Goal: Transaction & Acquisition: Purchase product/service

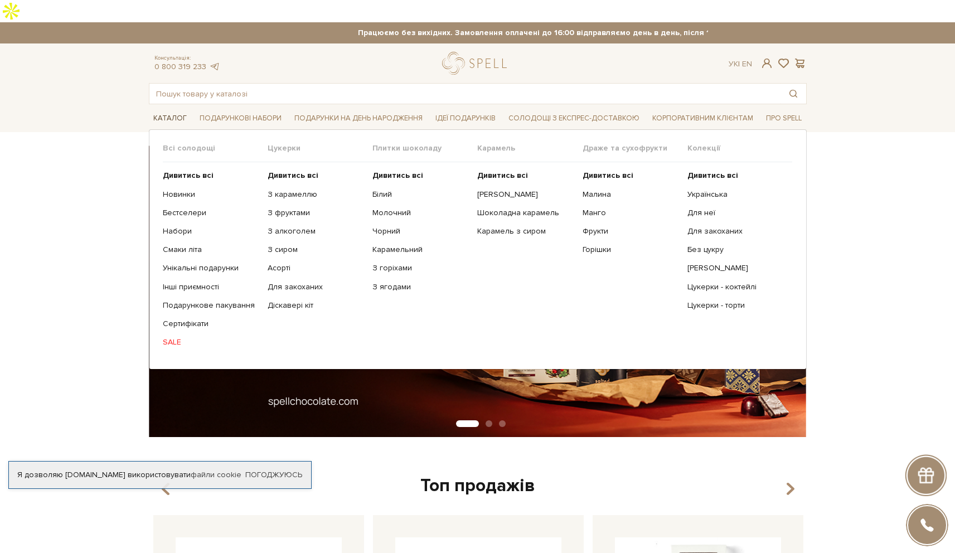
click at [177, 110] on span "Каталог" at bounding box center [170, 118] width 42 height 17
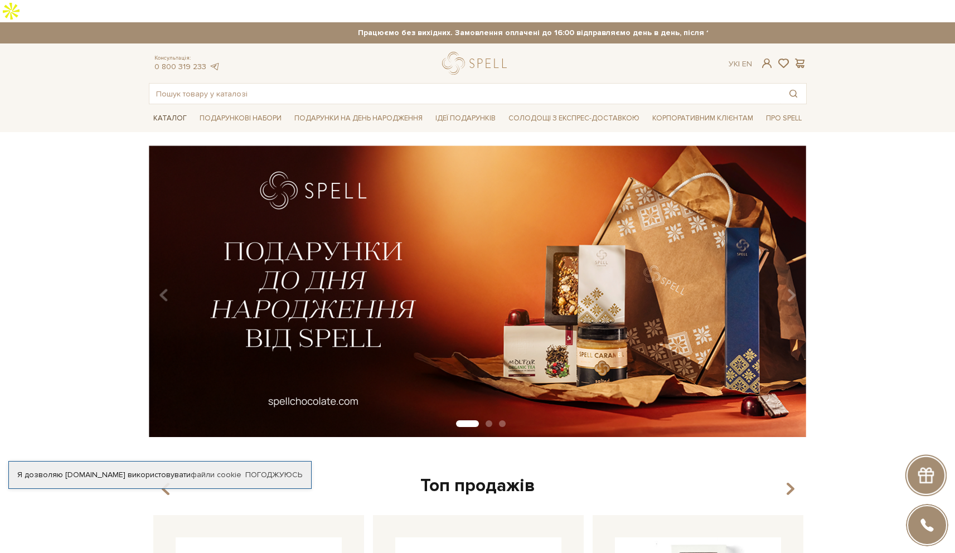
click at [176, 110] on span "Каталог" at bounding box center [170, 118] width 42 height 17
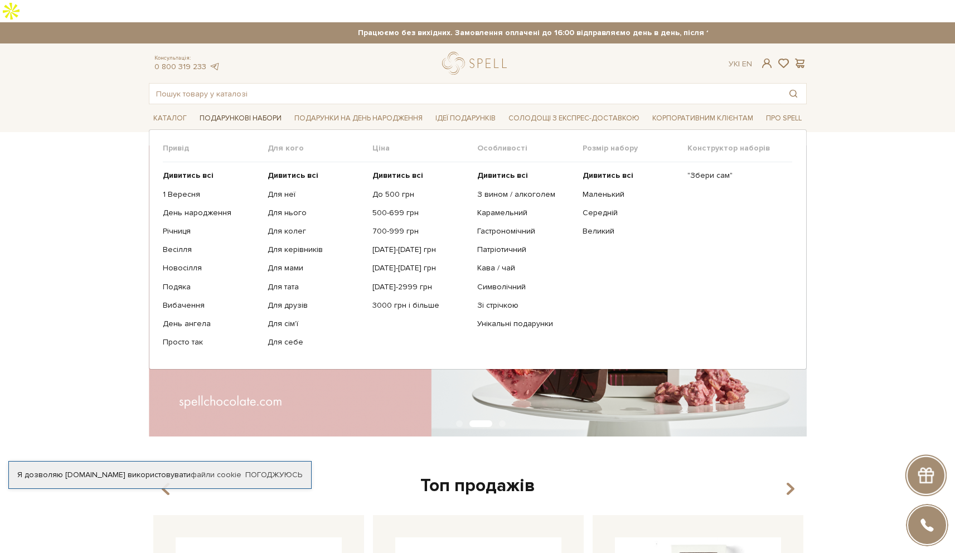
click at [221, 110] on span "Подарункові набори" at bounding box center [240, 118] width 91 height 17
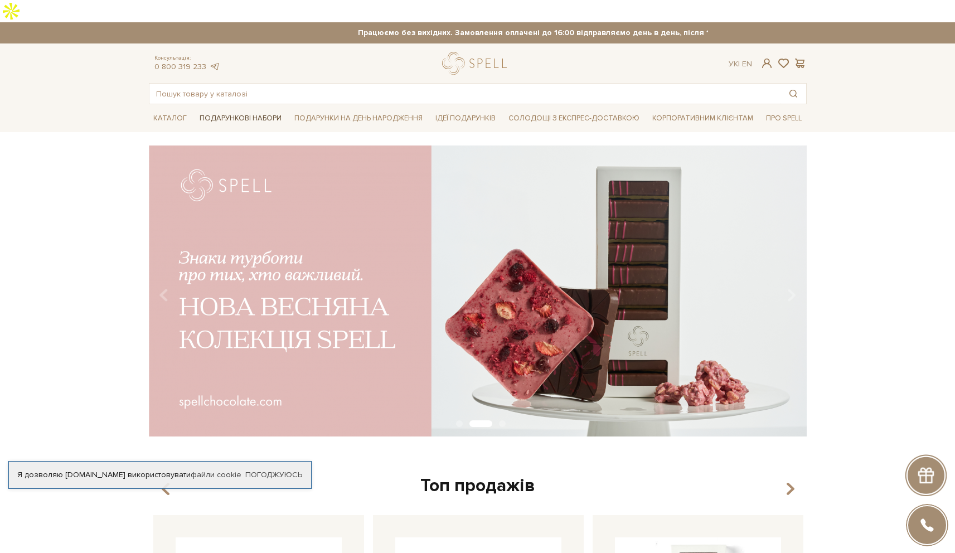
click at [207, 110] on span "Подарункові набори" at bounding box center [240, 118] width 91 height 17
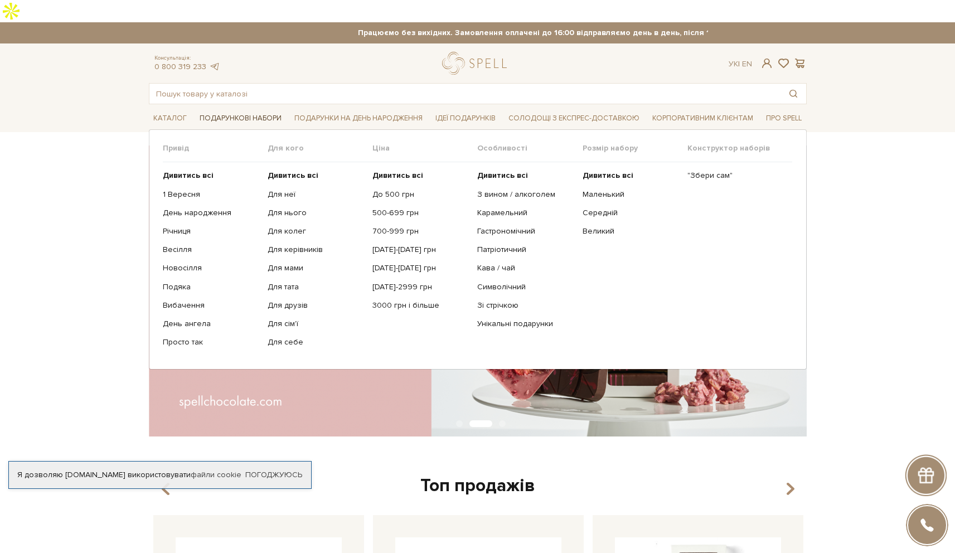
click at [222, 110] on span "Подарункові набори" at bounding box center [240, 118] width 91 height 17
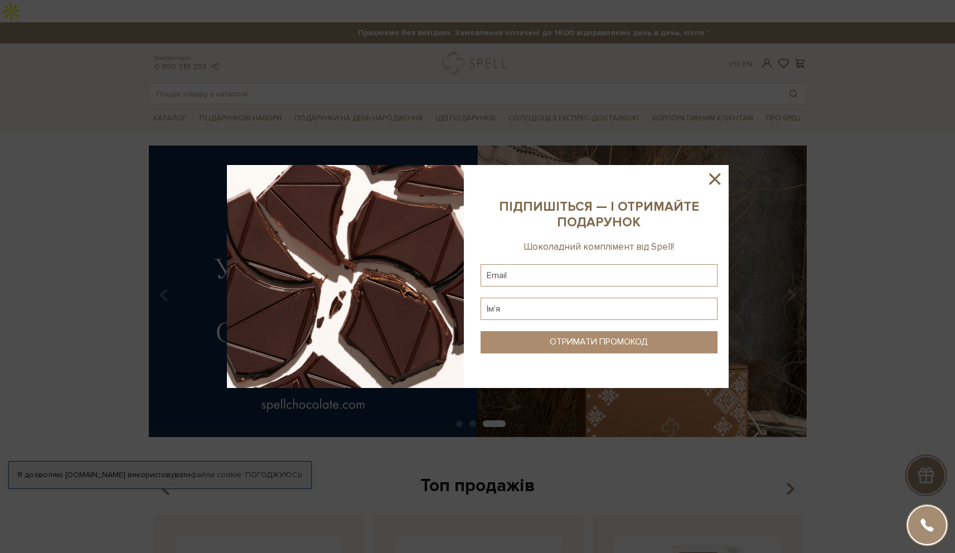
click at [715, 178] on icon at bounding box center [714, 178] width 11 height 11
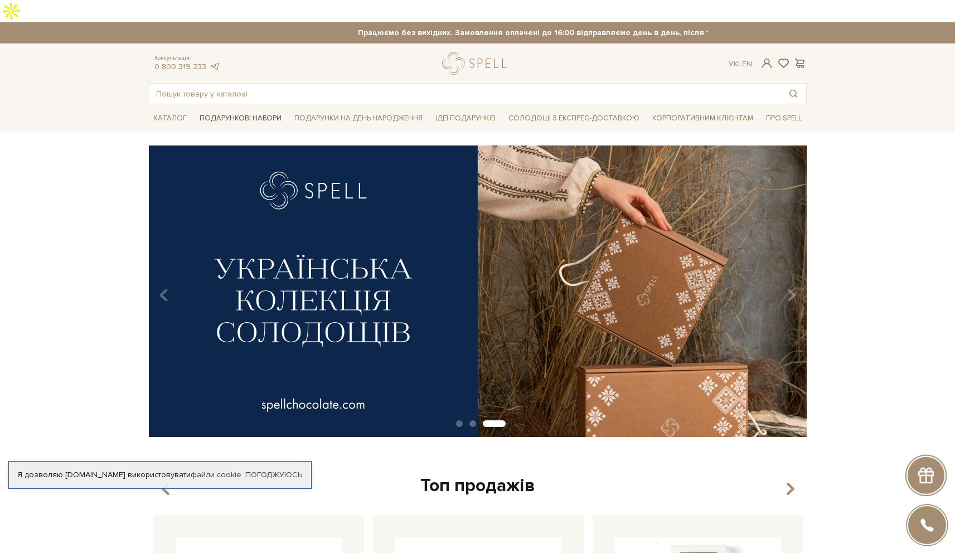
click at [249, 110] on span "Подарункові набори" at bounding box center [240, 118] width 91 height 17
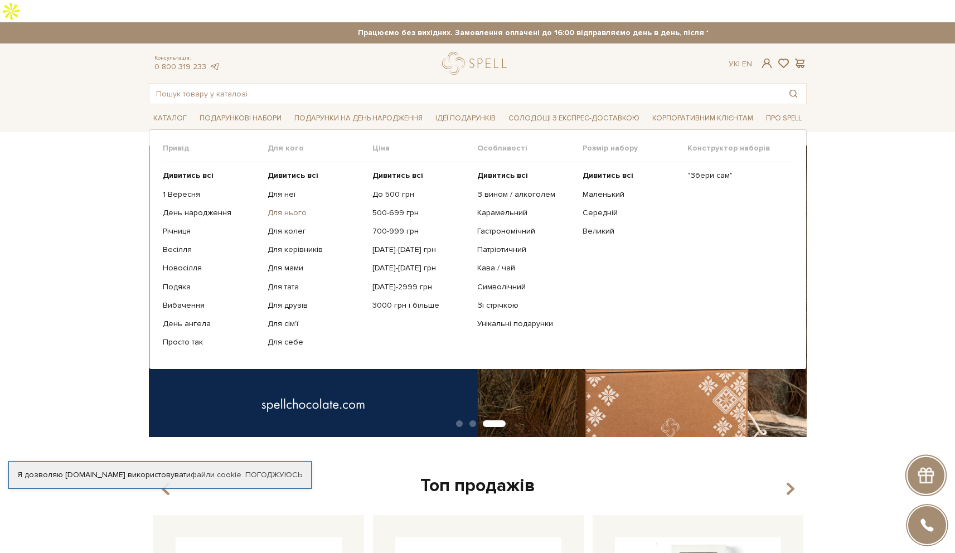
click at [287, 208] on link "Для нього" at bounding box center [316, 213] width 96 height 10
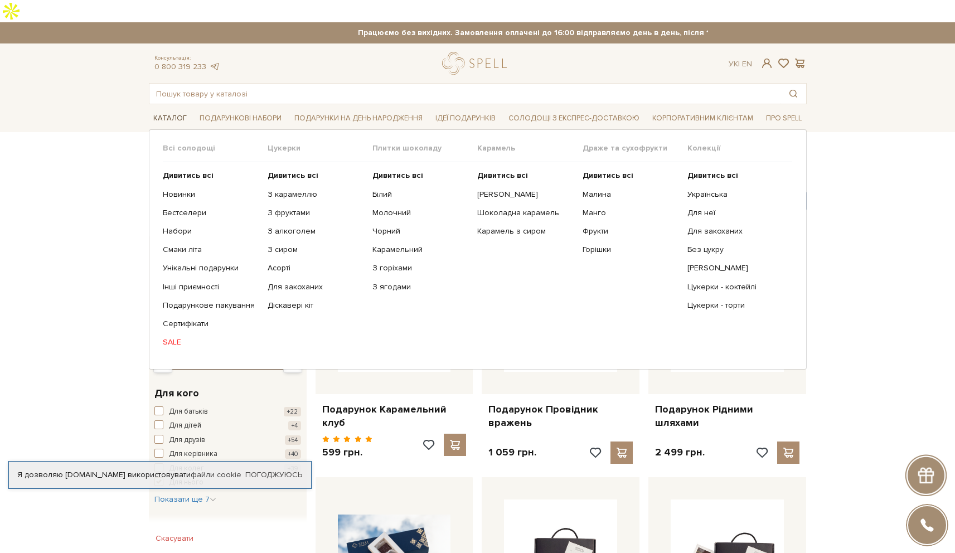
click at [175, 110] on span "Каталог" at bounding box center [170, 118] width 42 height 17
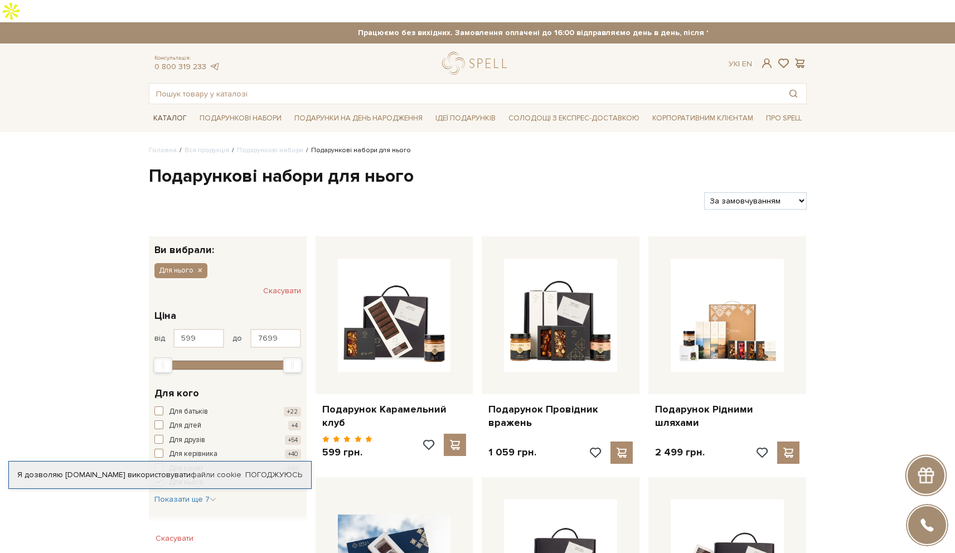
click at [161, 110] on span "Каталог" at bounding box center [170, 118] width 42 height 17
click at [461, 52] on link "logo" at bounding box center [477, 63] width 70 height 23
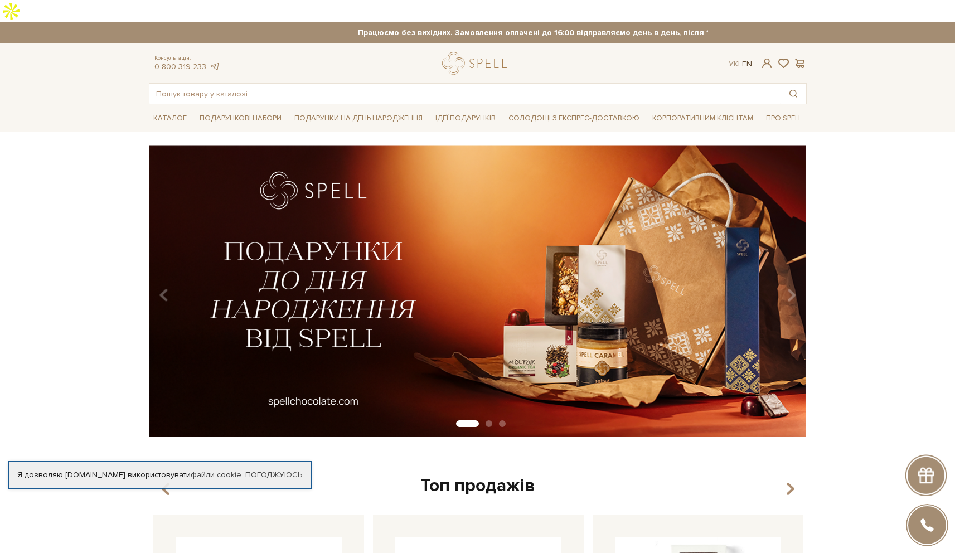
click at [745, 59] on link "En" at bounding box center [747, 63] width 10 height 9
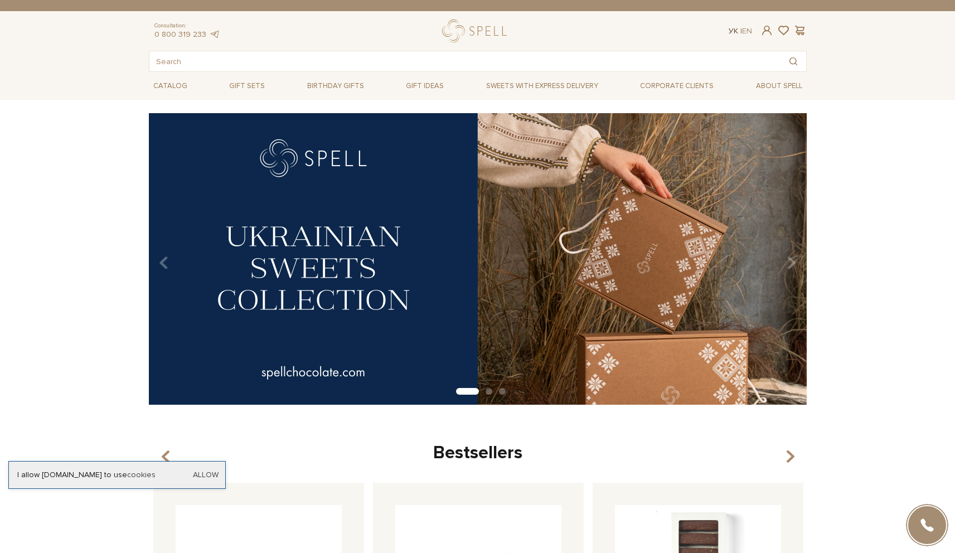
click at [730, 32] on link "Ук" at bounding box center [733, 30] width 9 height 9
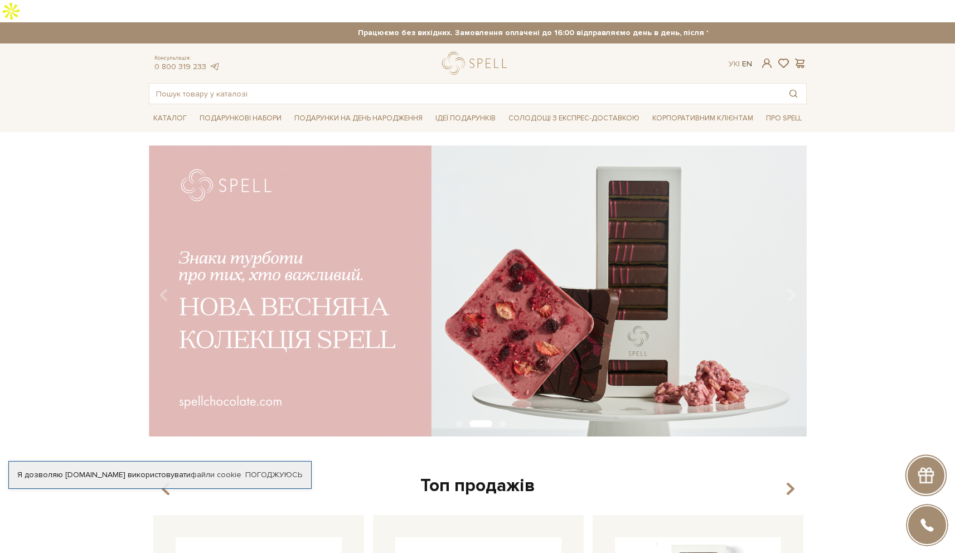
click at [750, 59] on link "En" at bounding box center [747, 63] width 10 height 9
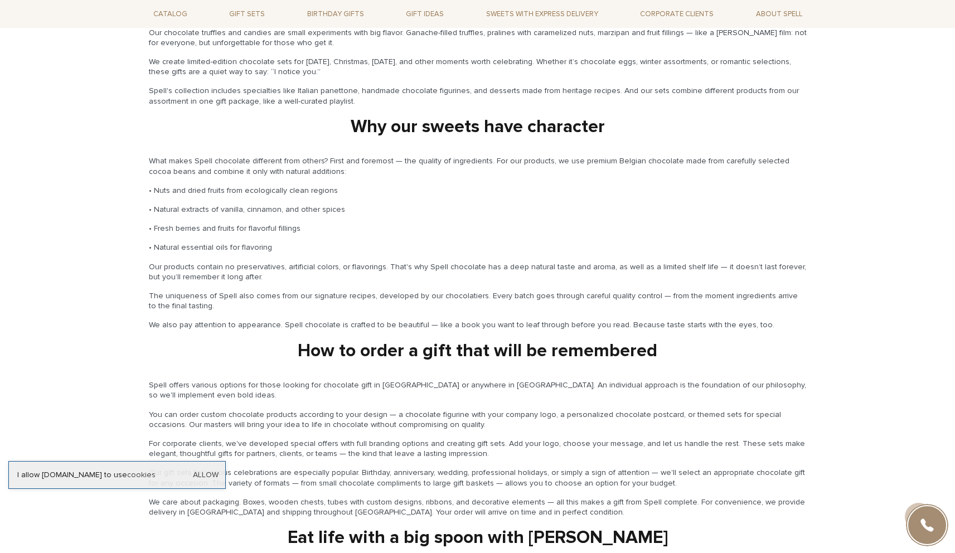
scroll to position [1610, 0]
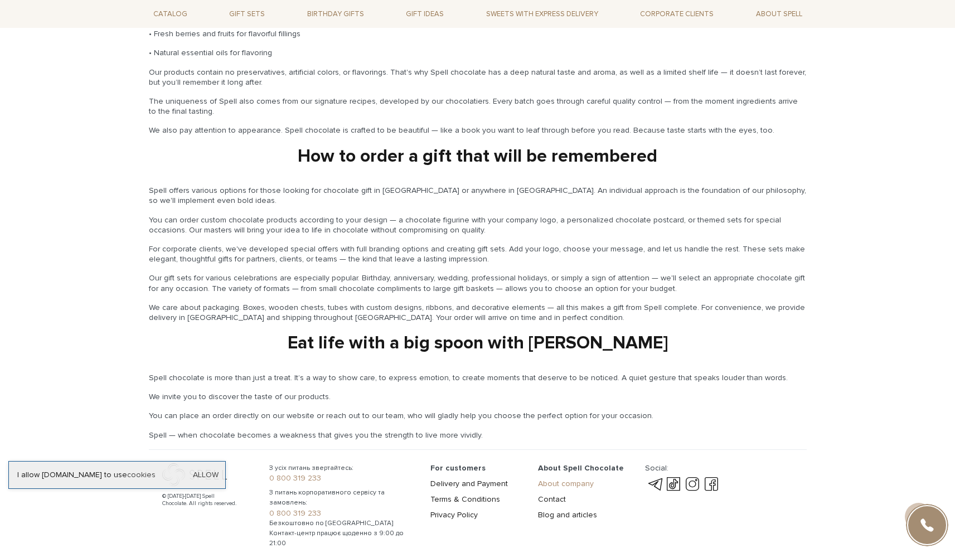
click at [551, 479] on link "About company" at bounding box center [566, 483] width 56 height 9
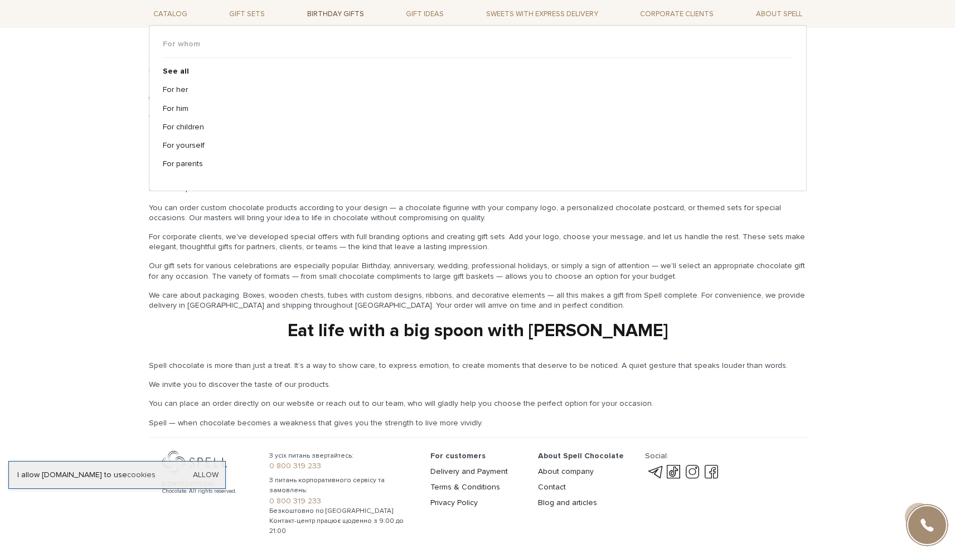
click at [320, 15] on span "Birthday gifts" at bounding box center [336, 14] width 66 height 17
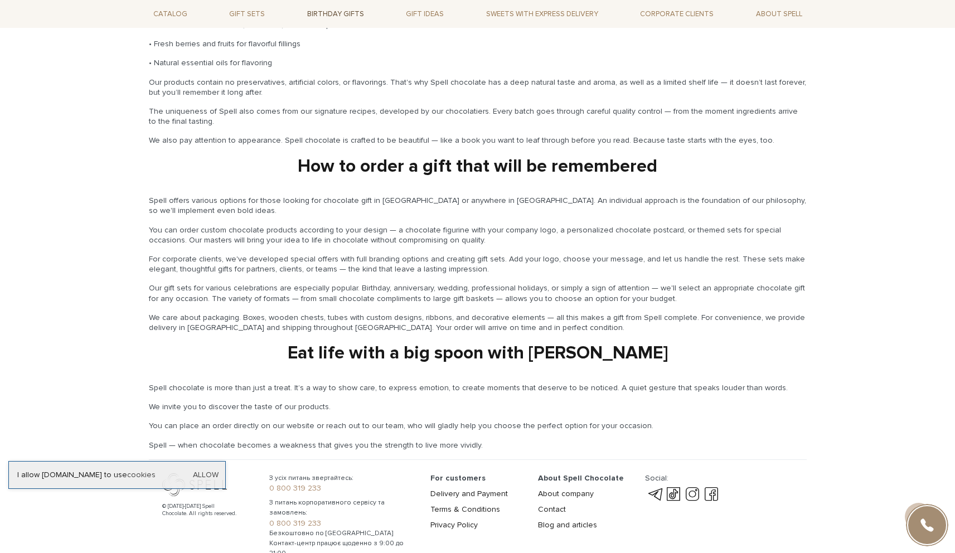
click at [352, 20] on span "Birthday gifts" at bounding box center [336, 14] width 66 height 17
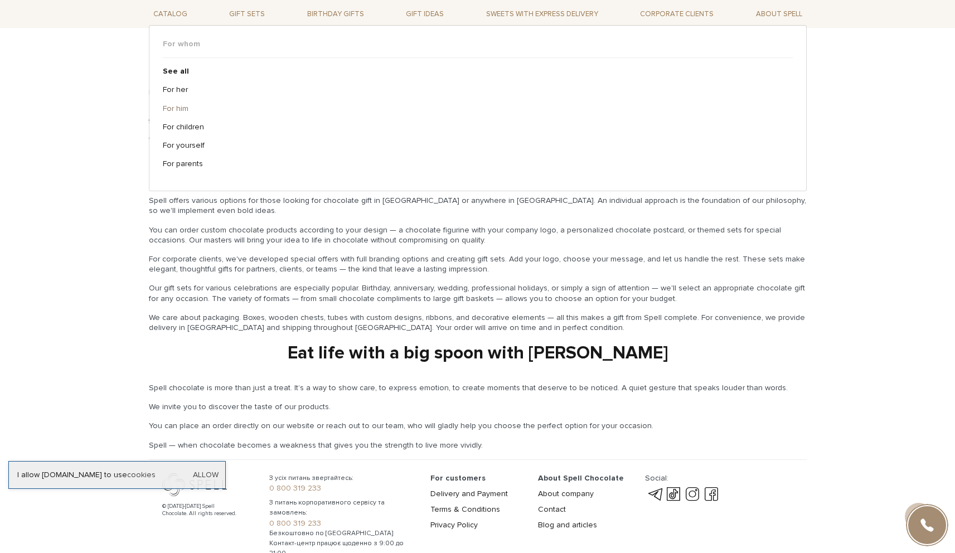
click at [185, 108] on link "For him" at bounding box center [474, 109] width 622 height 10
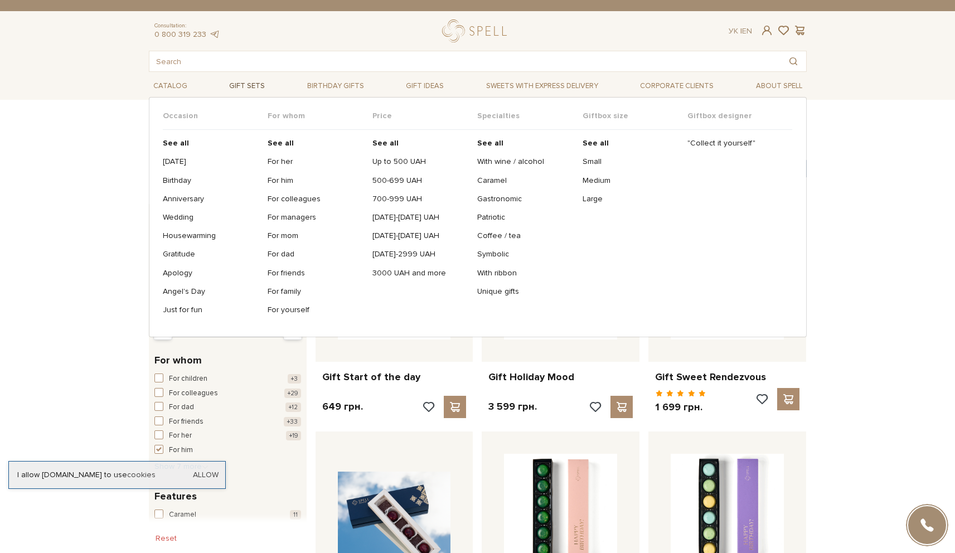
click at [251, 88] on span "Gift sets" at bounding box center [247, 85] width 45 height 17
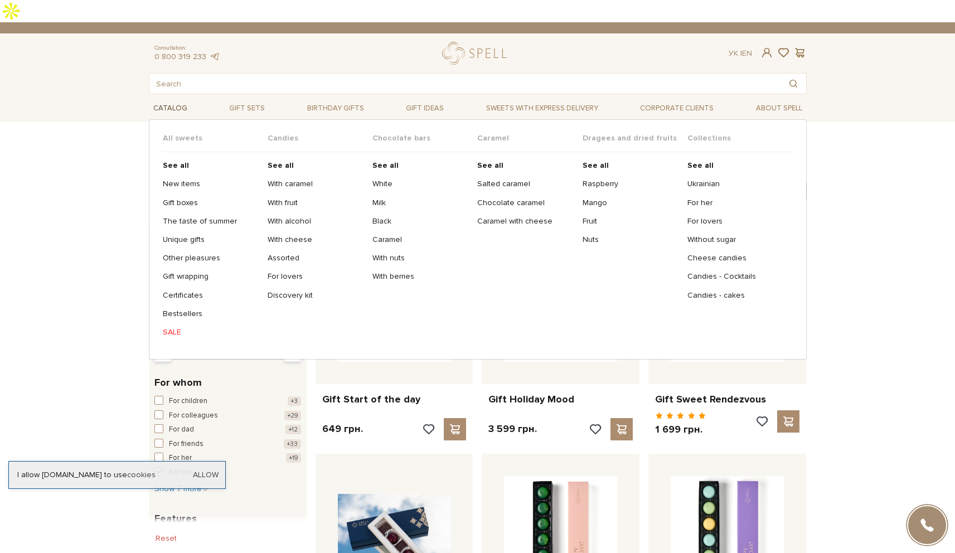
click at [176, 100] on span "Catalog" at bounding box center [170, 108] width 43 height 17
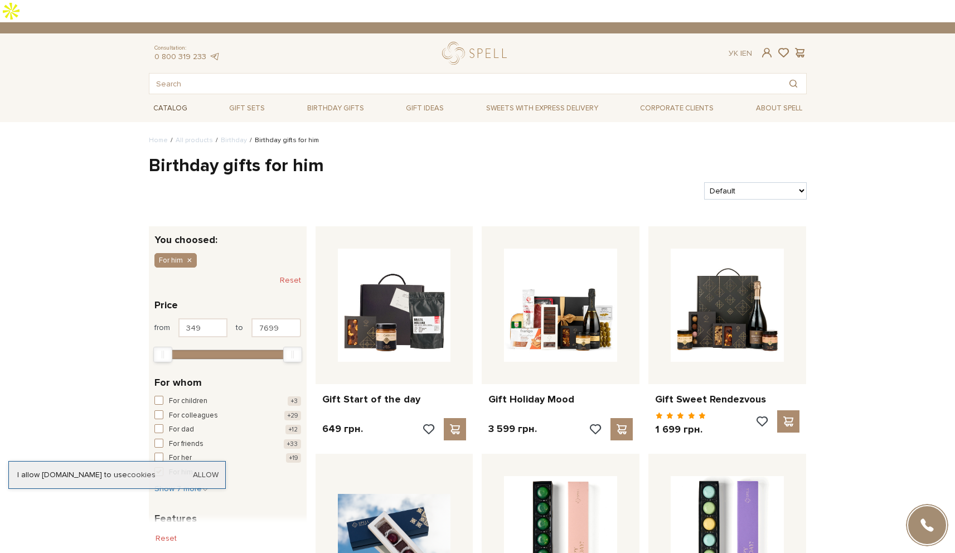
click at [179, 100] on span "Catalog" at bounding box center [170, 108] width 43 height 17
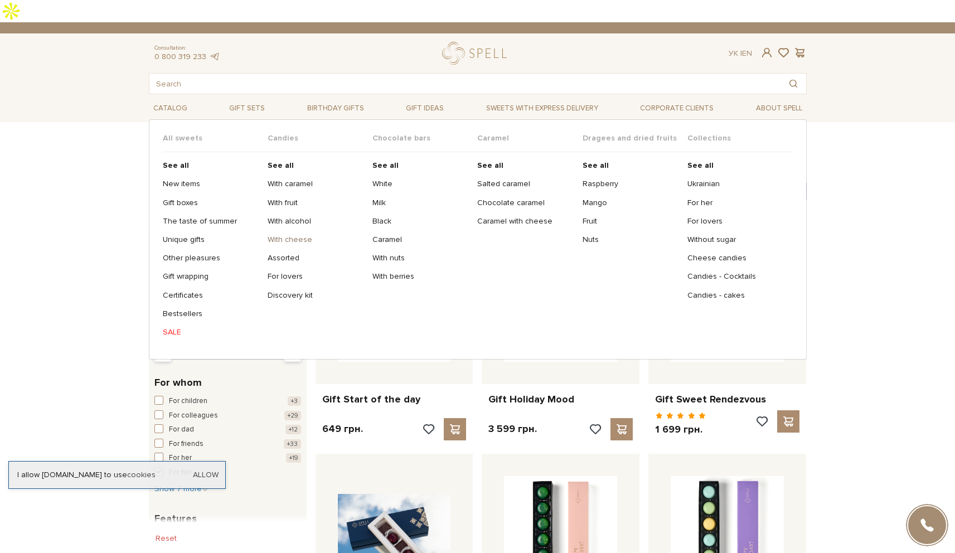
click at [280, 235] on link "With cheese" at bounding box center [316, 240] width 96 height 10
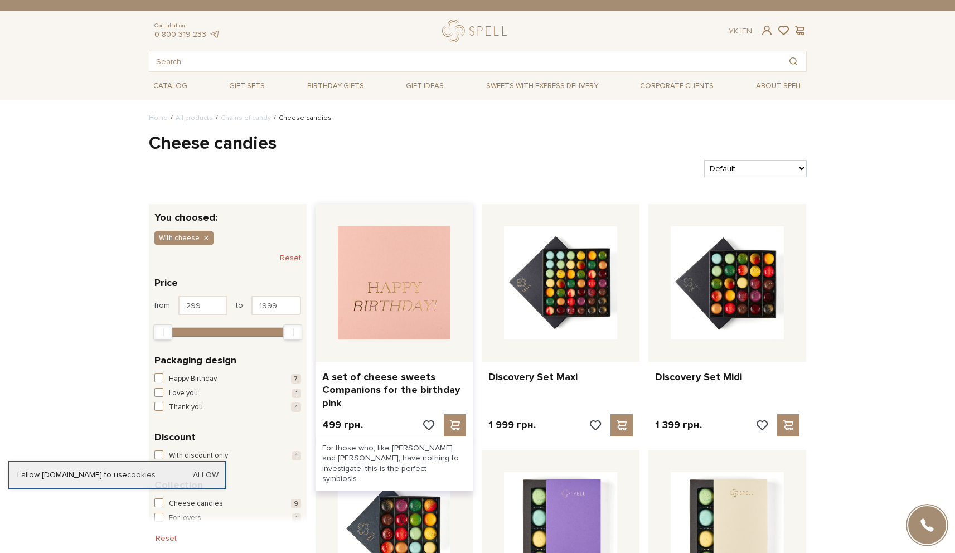
click at [387, 278] on img at bounding box center [394, 282] width 113 height 113
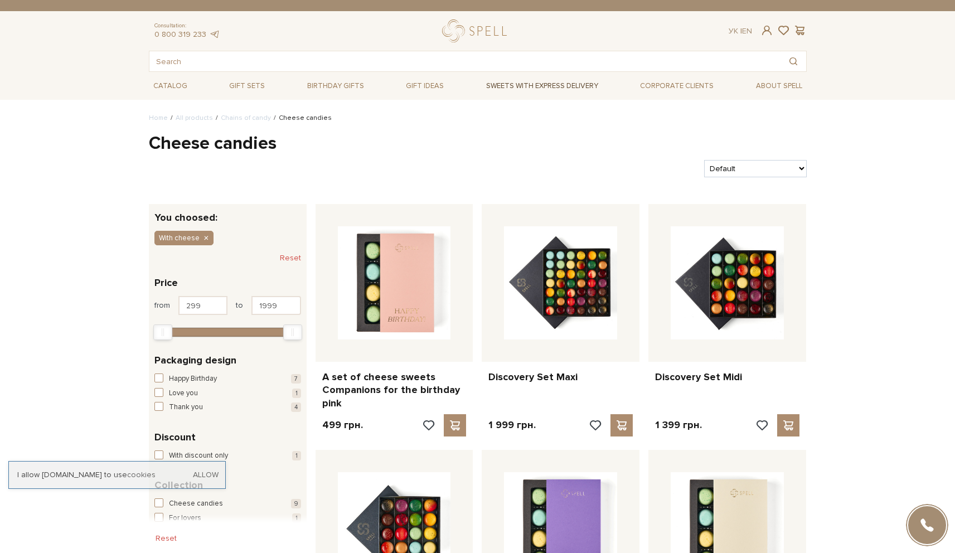
click at [537, 88] on link "Sweets with express delivery" at bounding box center [542, 85] width 121 height 19
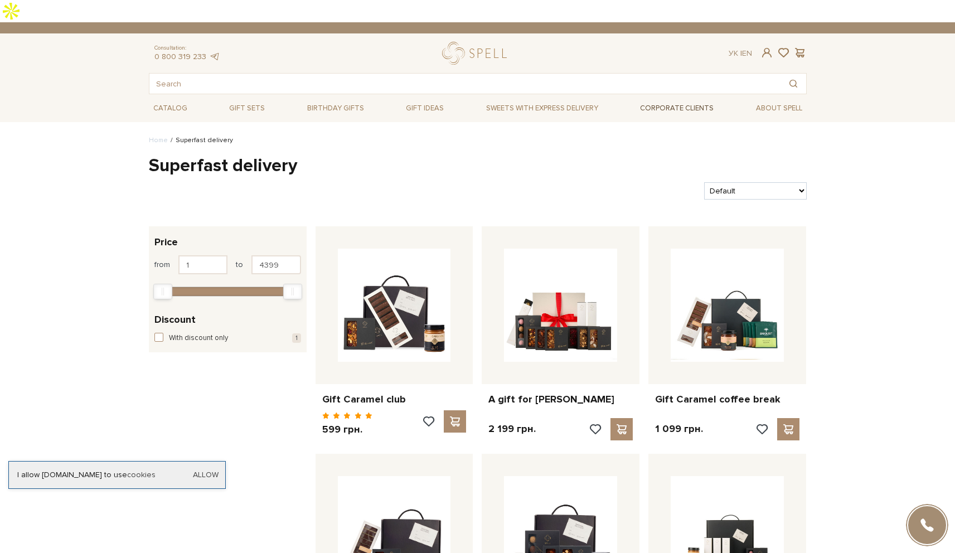
click at [682, 99] on link "Corporate clients" at bounding box center [676, 108] width 82 height 19
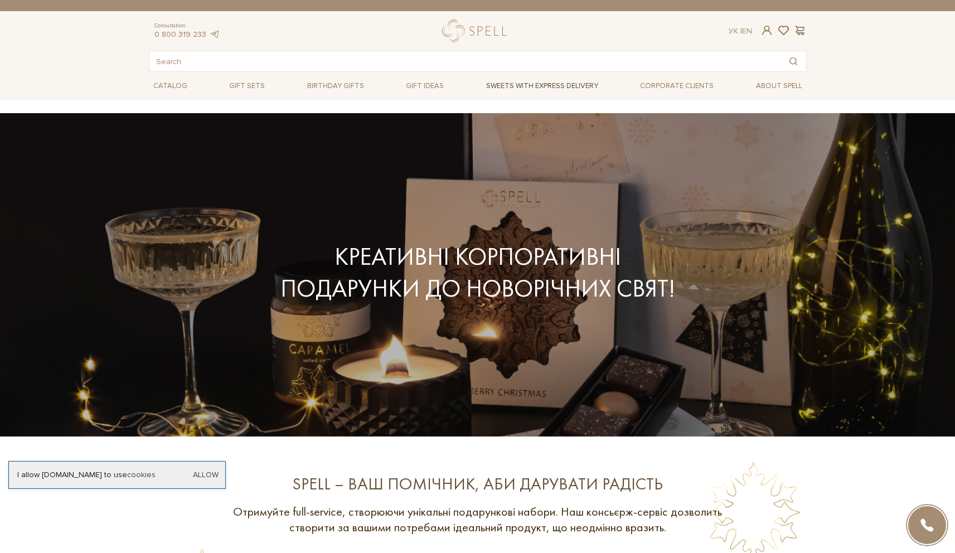
click at [547, 89] on link "Sweets with express delivery" at bounding box center [542, 85] width 121 height 19
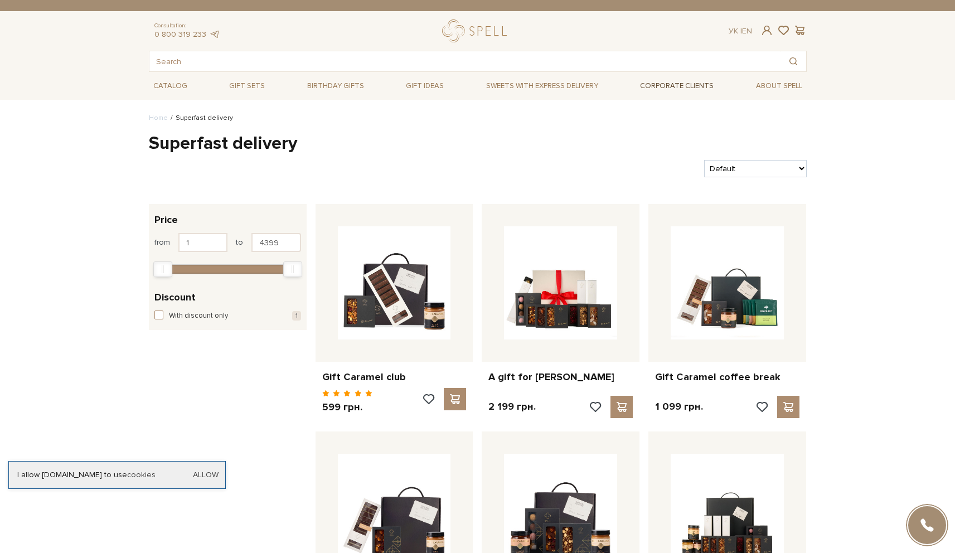
click at [654, 89] on link "Corporate clients" at bounding box center [676, 85] width 82 height 19
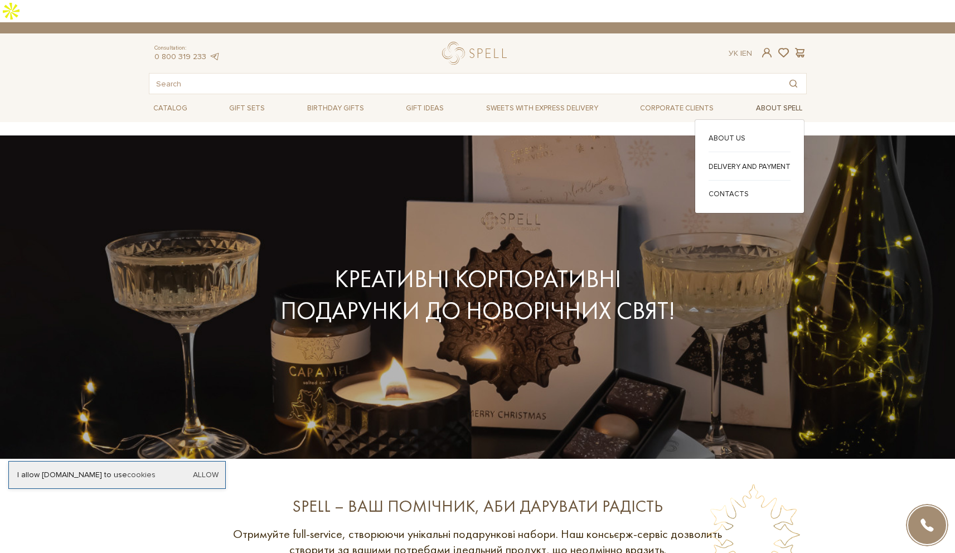
click at [797, 100] on span "About Spell" at bounding box center [778, 108] width 55 height 17
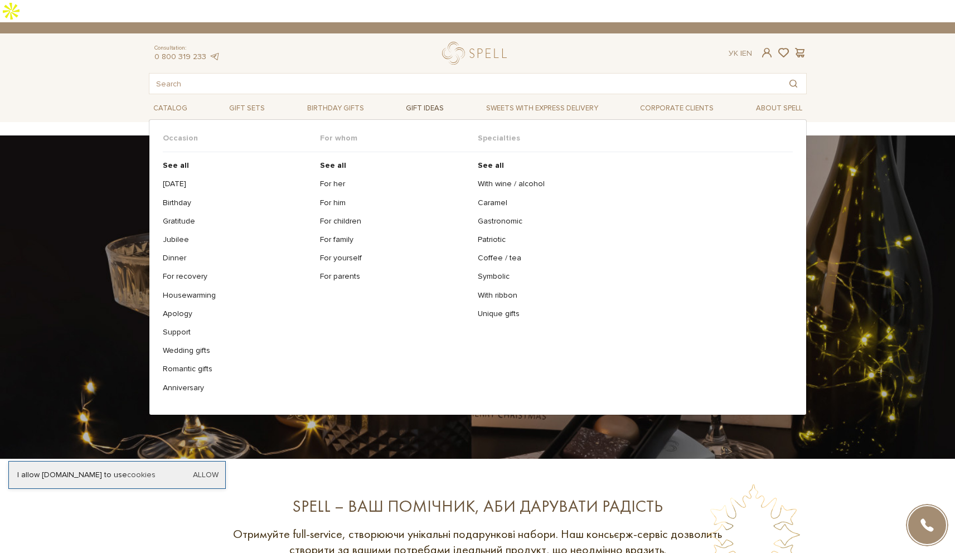
click at [424, 100] on span "Gift ideas" at bounding box center [424, 108] width 47 height 17
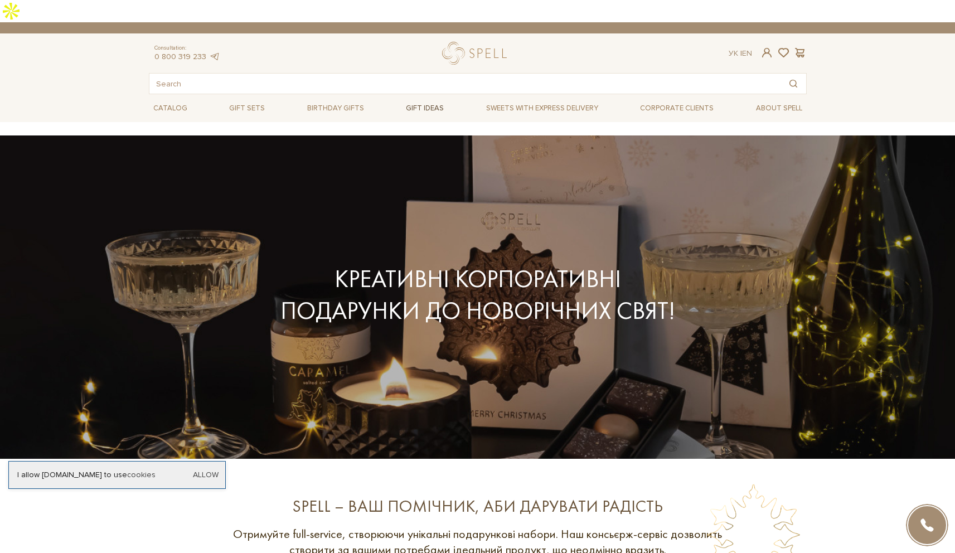
click at [419, 100] on span "Gift ideas" at bounding box center [424, 108] width 47 height 17
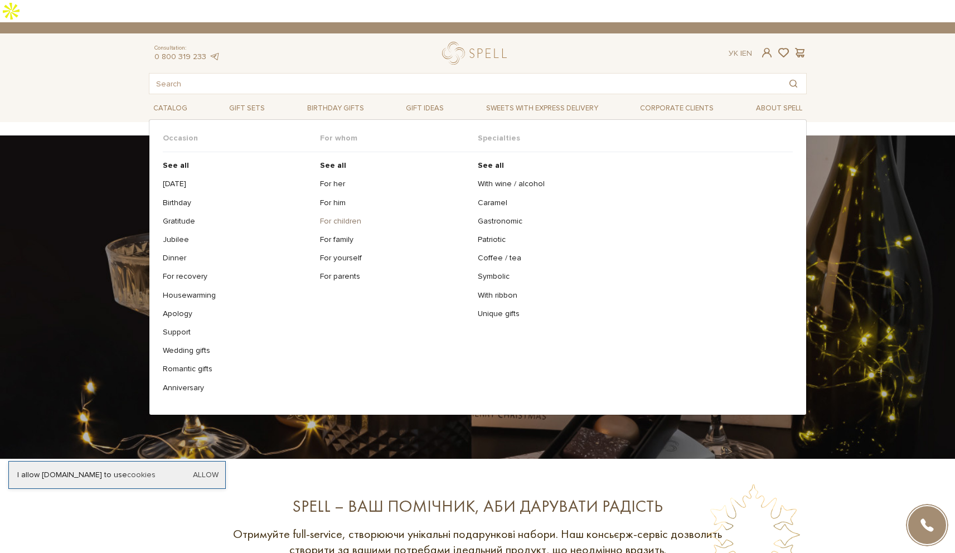
click at [342, 216] on link "For children" at bounding box center [394, 221] width 149 height 10
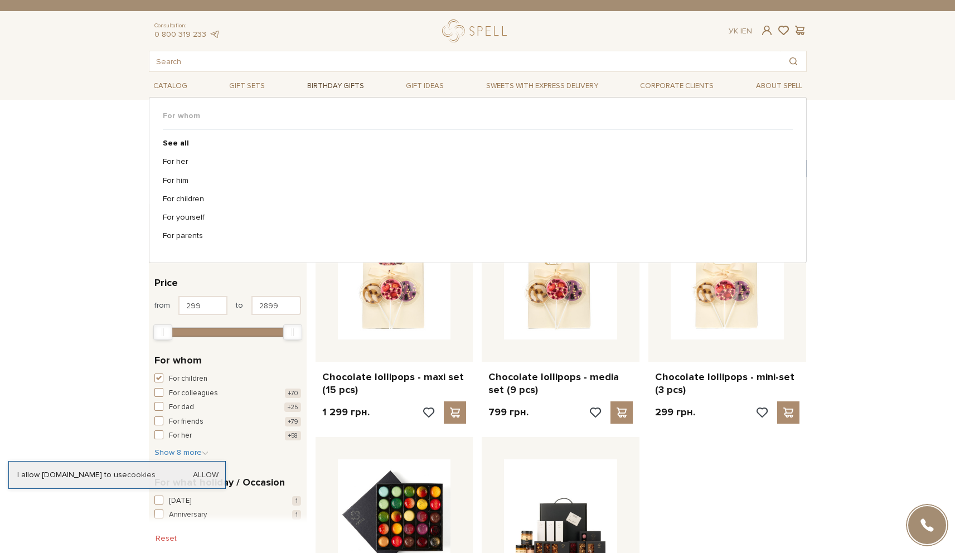
click at [347, 88] on span "Birthday gifts" at bounding box center [336, 85] width 66 height 17
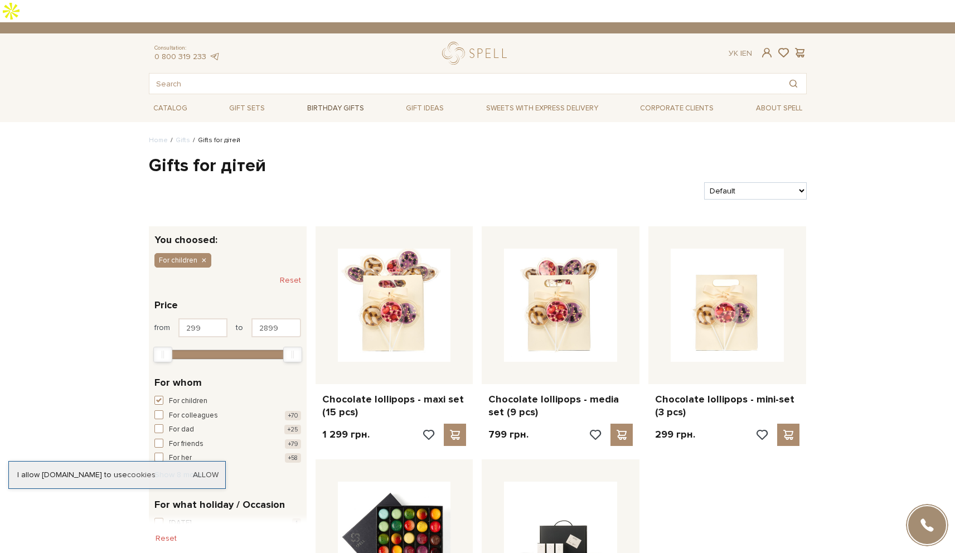
click at [347, 100] on span "Birthday gifts" at bounding box center [336, 108] width 66 height 17
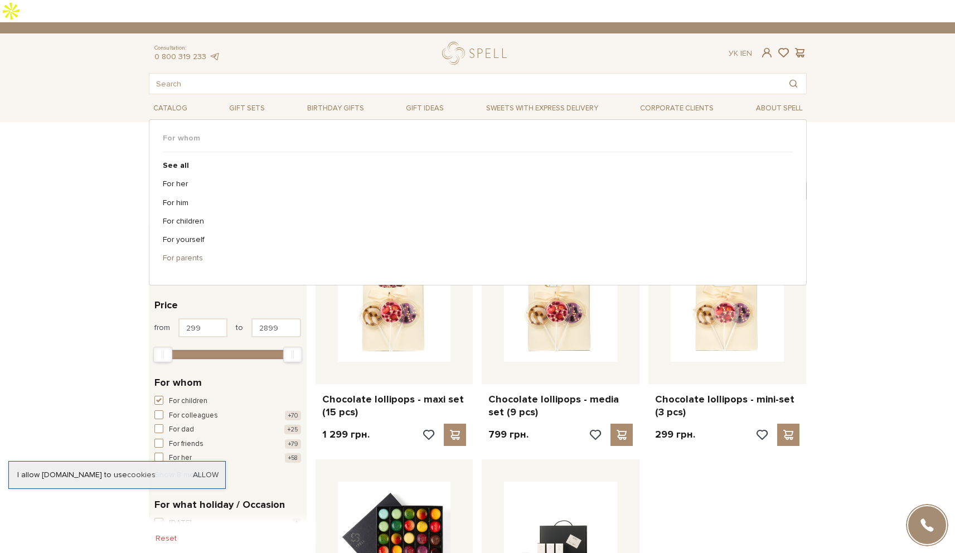
click at [176, 253] on link "For parents" at bounding box center [474, 258] width 622 height 10
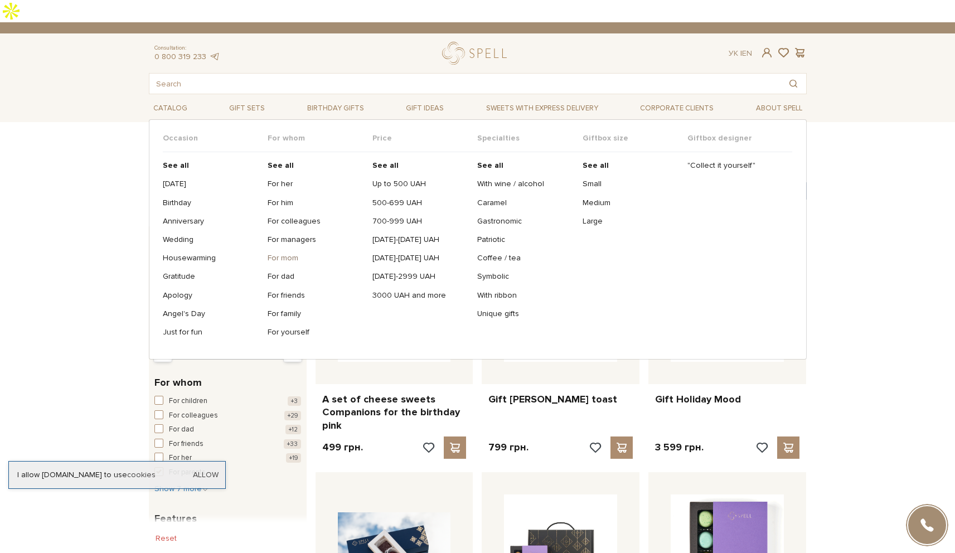
click at [283, 253] on link "For mom" at bounding box center [316, 258] width 96 height 10
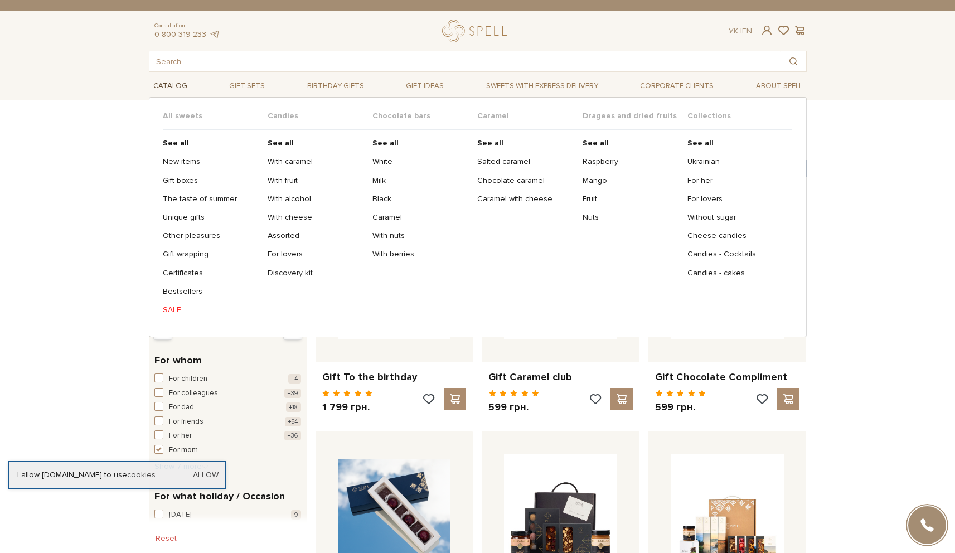
click at [178, 91] on span "Catalog" at bounding box center [170, 85] width 43 height 17
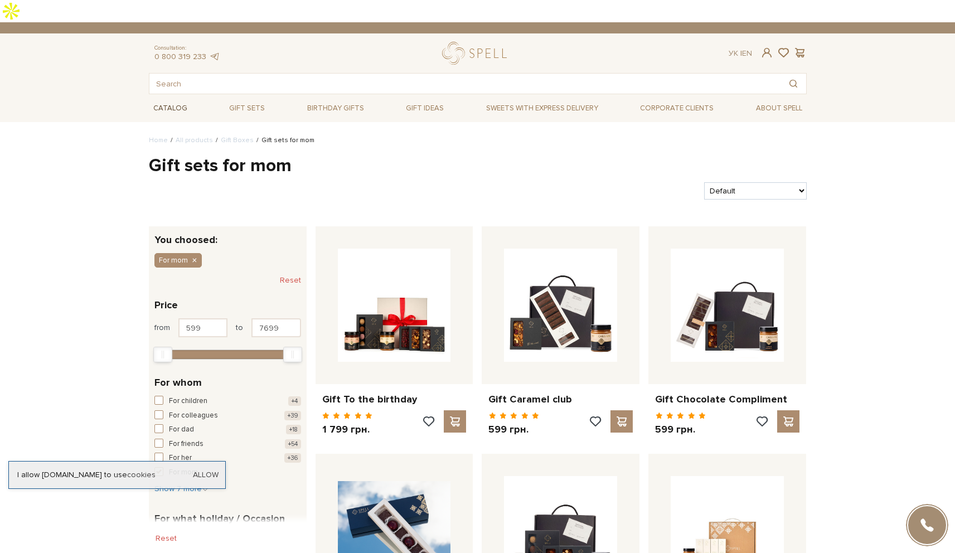
click at [177, 100] on span "Catalog" at bounding box center [170, 108] width 43 height 17
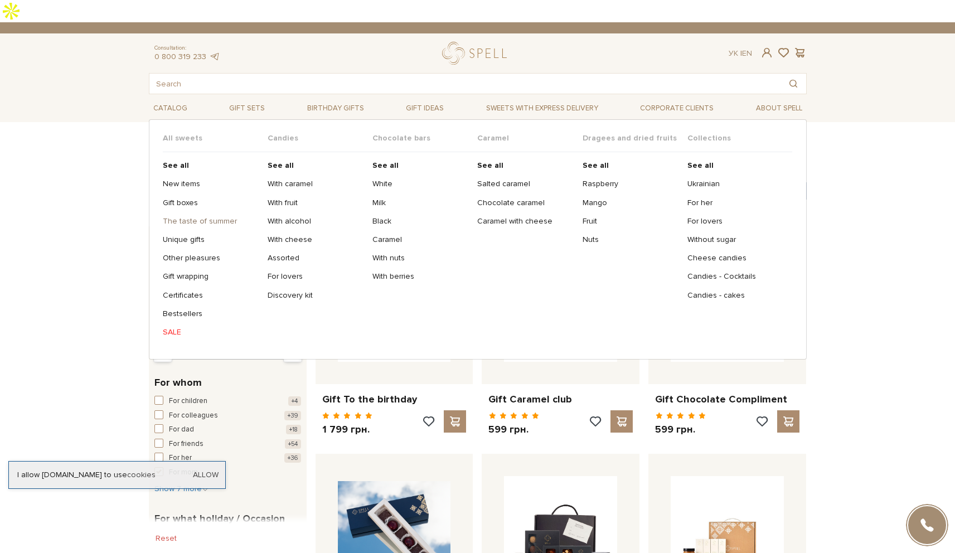
click at [188, 216] on link "The taste of summer" at bounding box center [211, 221] width 96 height 10
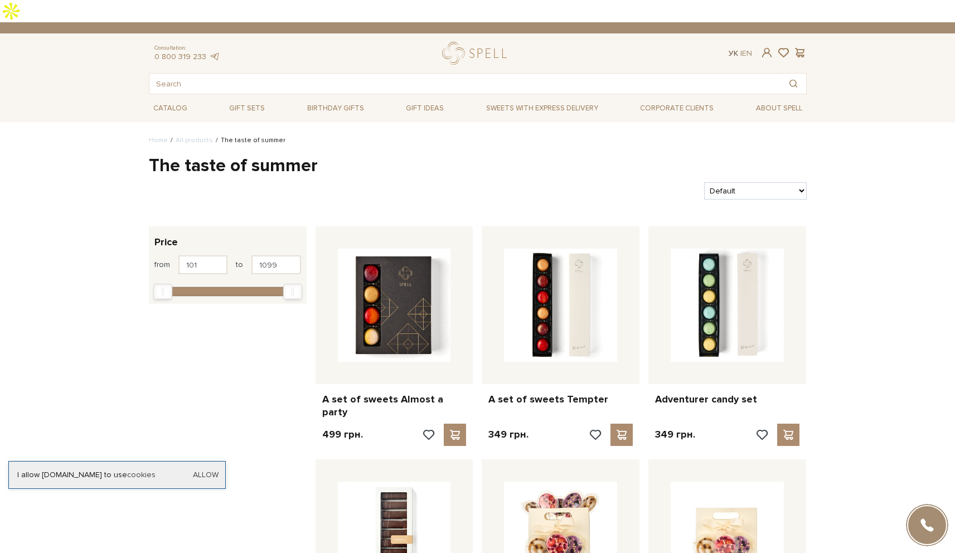
click at [732, 48] on link "Ук" at bounding box center [733, 52] width 9 height 9
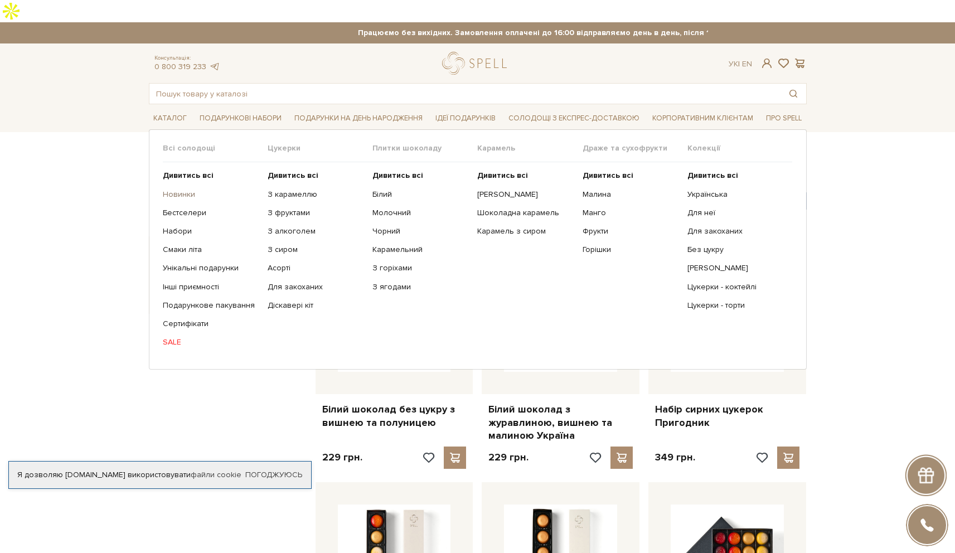
click at [177, 190] on link "Новинки" at bounding box center [211, 195] width 96 height 10
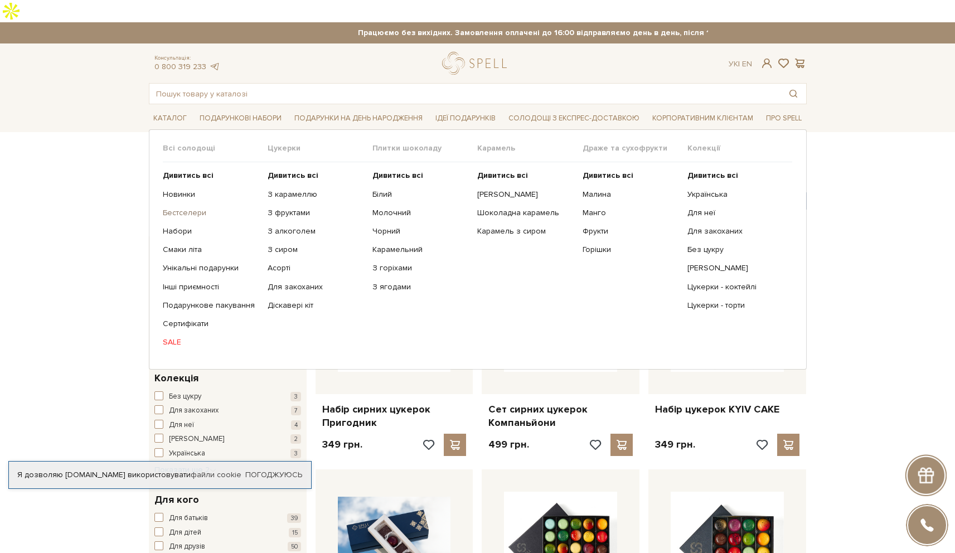
click at [177, 208] on link "Бестселери" at bounding box center [211, 213] width 96 height 10
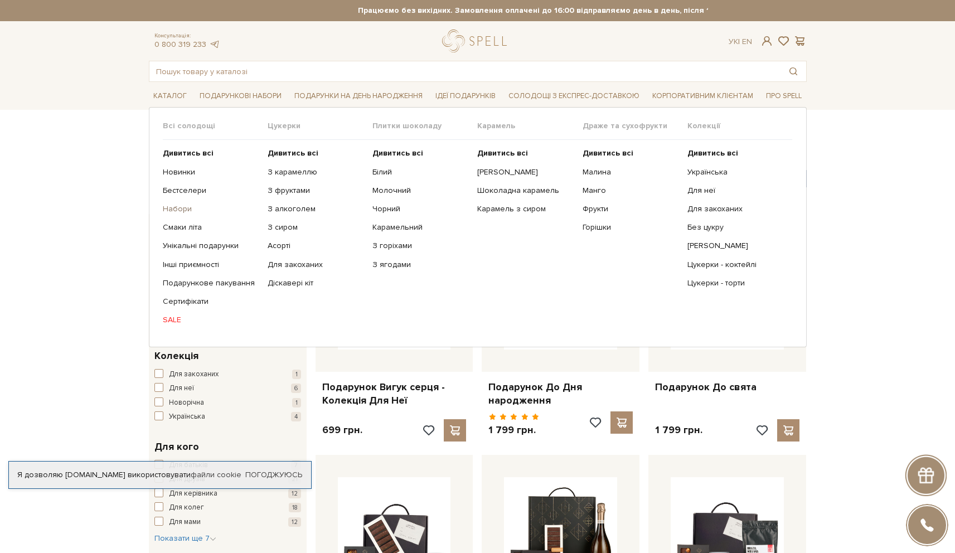
click at [177, 207] on link "Набори" at bounding box center [211, 209] width 96 height 10
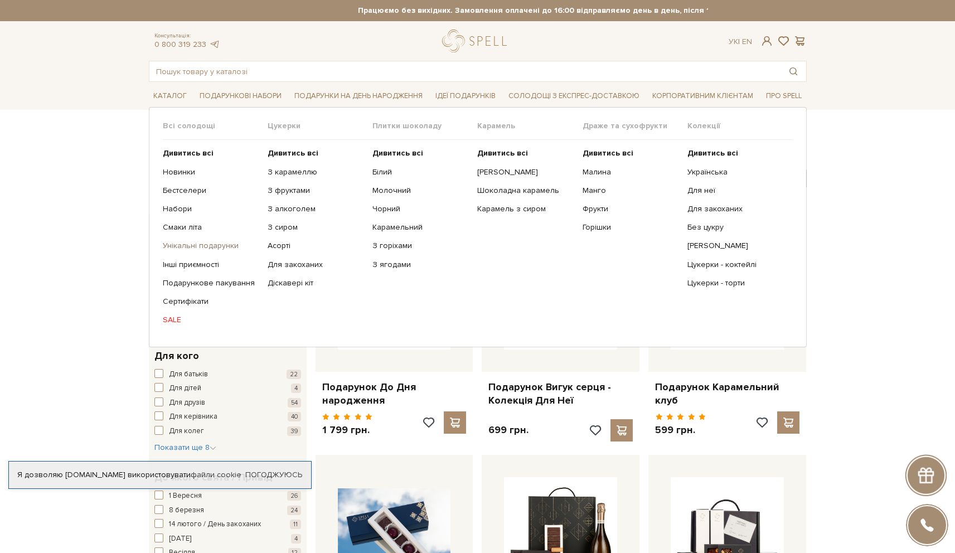
click at [177, 248] on link "Унікальні подарунки" at bounding box center [211, 246] width 96 height 10
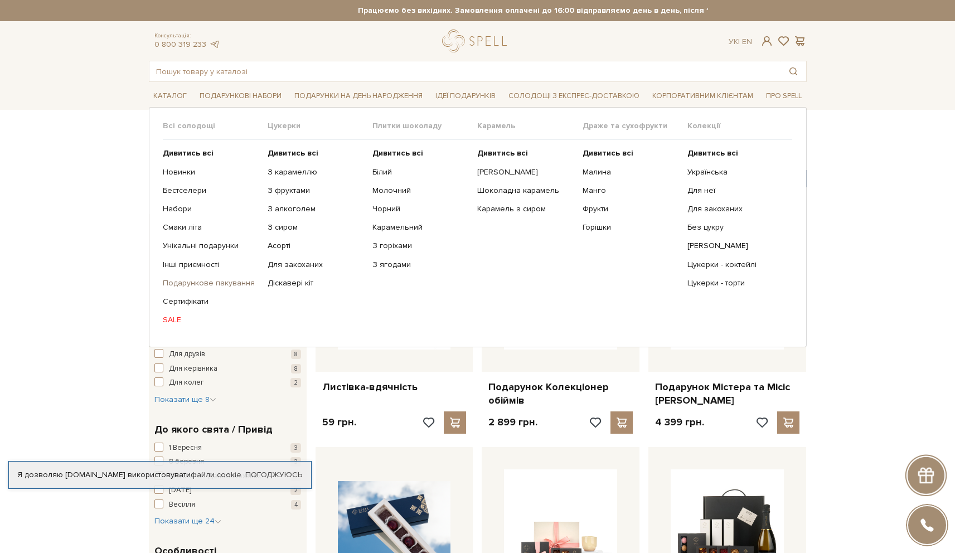
click at [174, 283] on link "Подарункове пакування" at bounding box center [211, 283] width 96 height 10
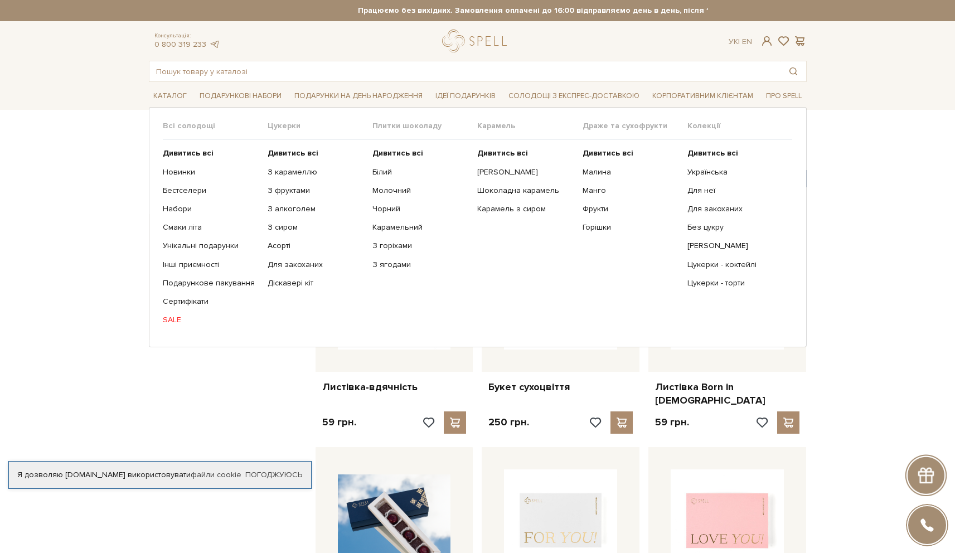
click at [164, 321] on link "SALE" at bounding box center [211, 320] width 96 height 10
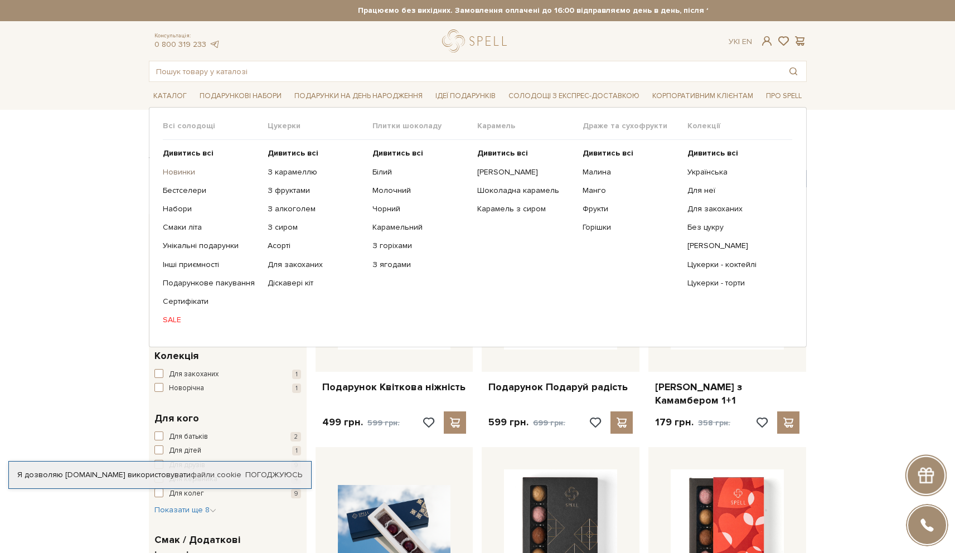
click at [172, 169] on link "Новинки" at bounding box center [211, 172] width 96 height 10
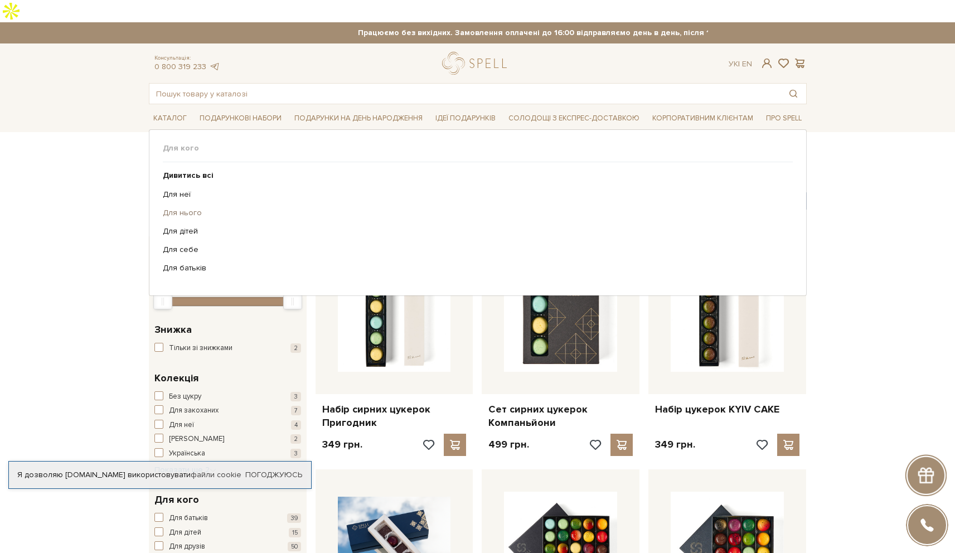
click at [174, 208] on link "Для нього" at bounding box center [474, 213] width 622 height 10
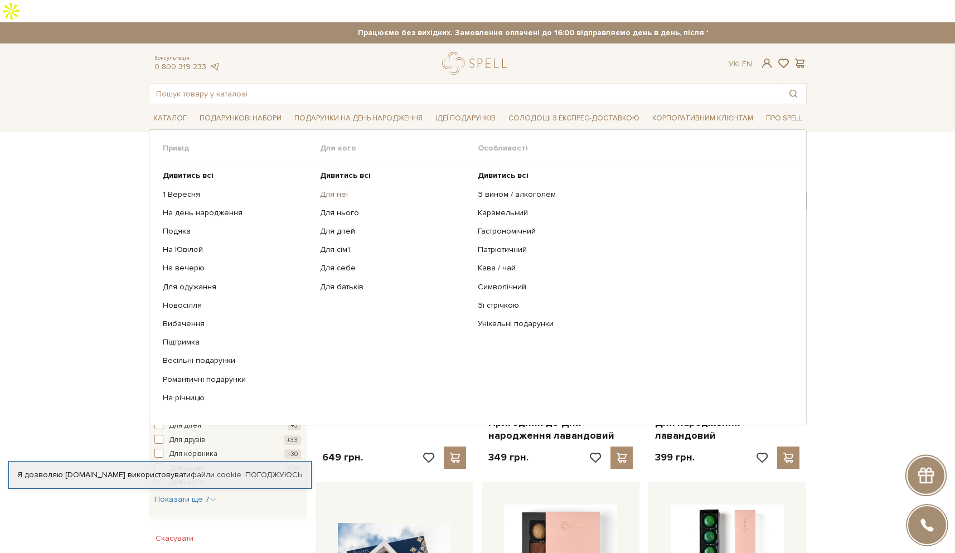
click at [331, 190] on link "Для неї" at bounding box center [394, 195] width 149 height 10
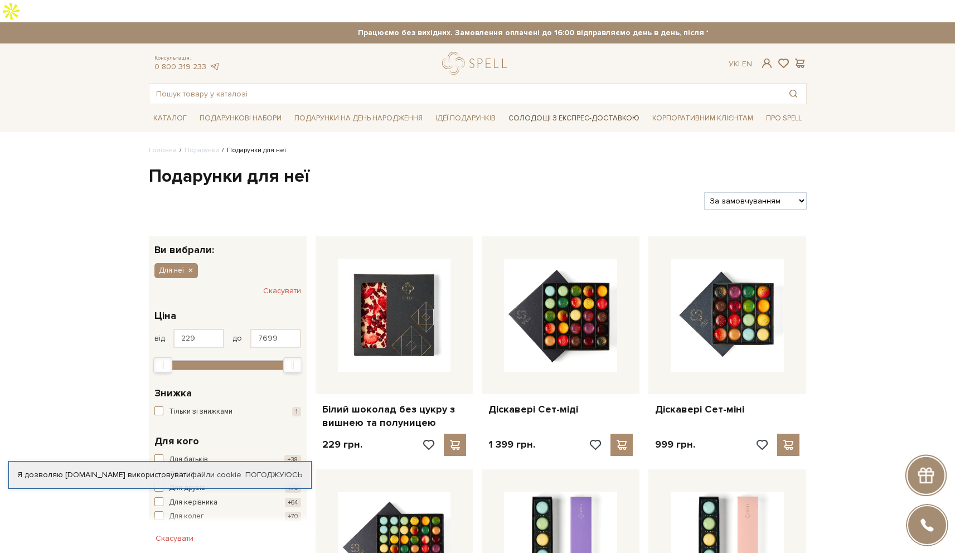
click at [527, 109] on link "Солодощі з експрес-доставкою" at bounding box center [574, 118] width 140 height 19
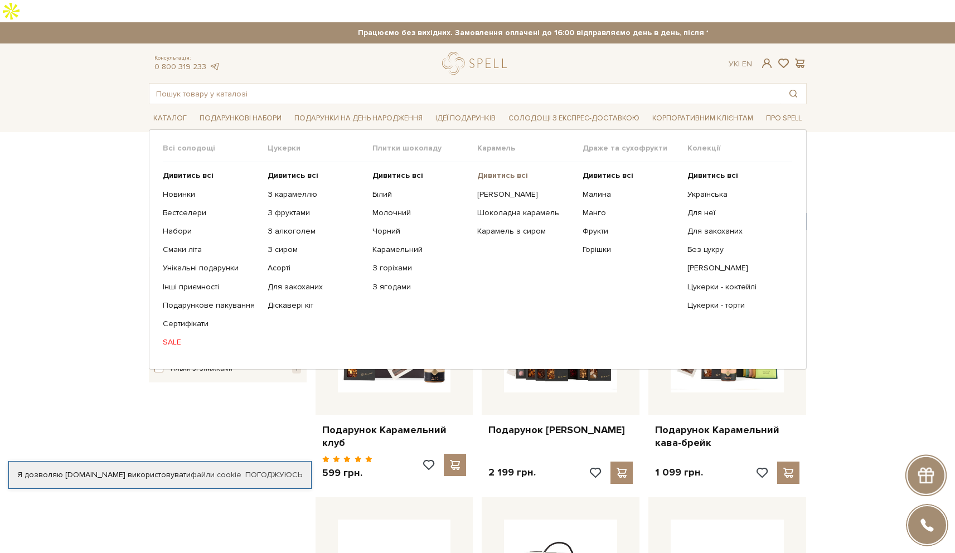
click at [494, 171] on b "Дивитись всі" at bounding box center [502, 175] width 51 height 9
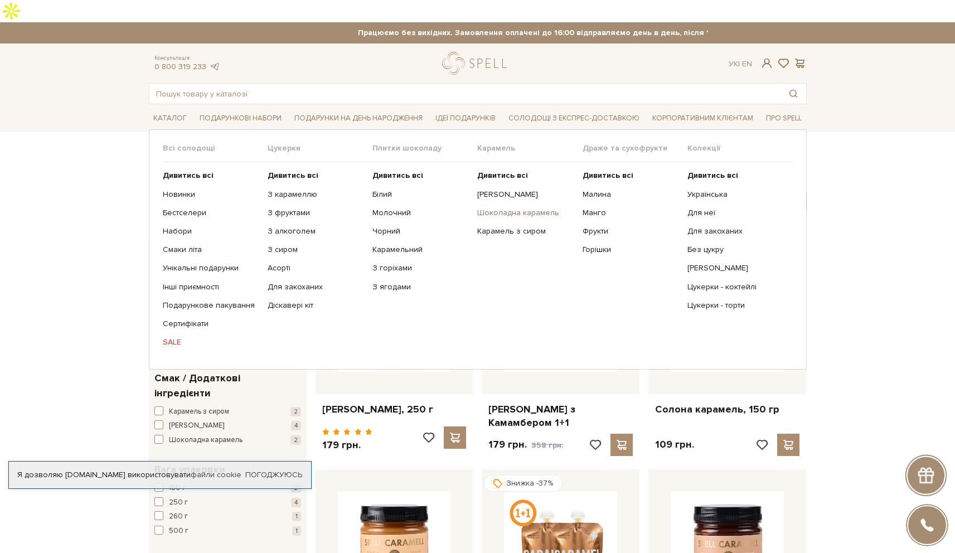
click at [513, 208] on link "Шоколадна карамель" at bounding box center [525, 213] width 96 height 10
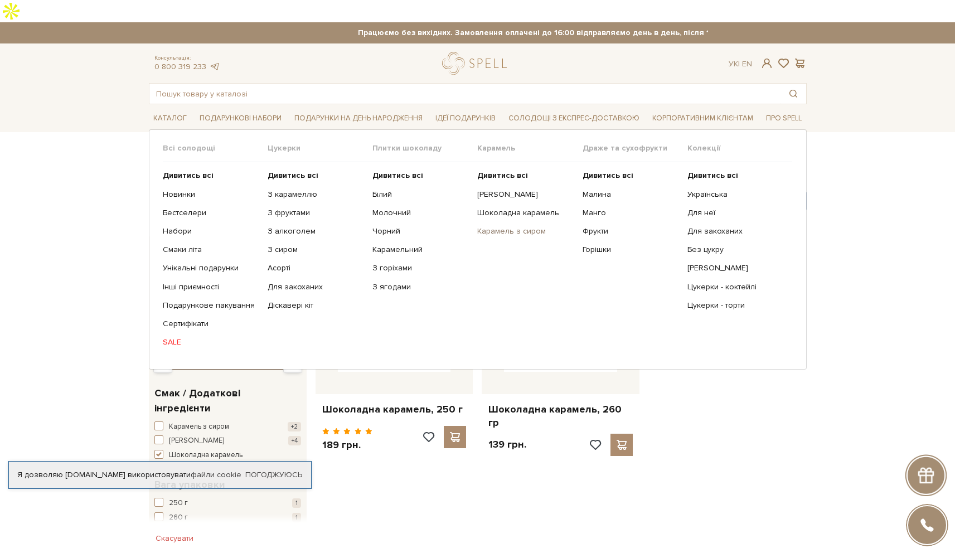
click at [506, 226] on link "Карамель з сиром" at bounding box center [525, 231] width 96 height 10
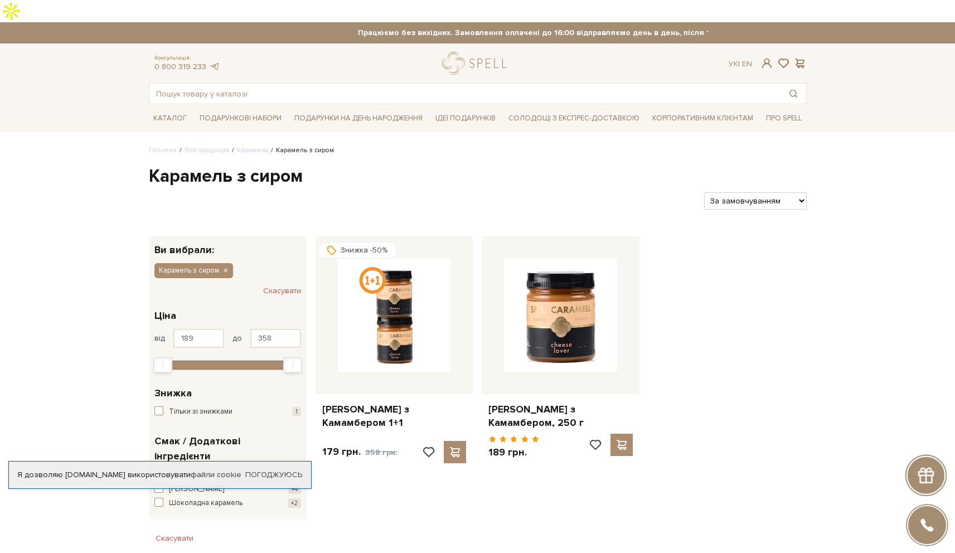
click at [731, 59] on div "Ук | En |" at bounding box center [740, 64] width 23 height 10
click at [751, 59] on link "En" at bounding box center [747, 63] width 10 height 9
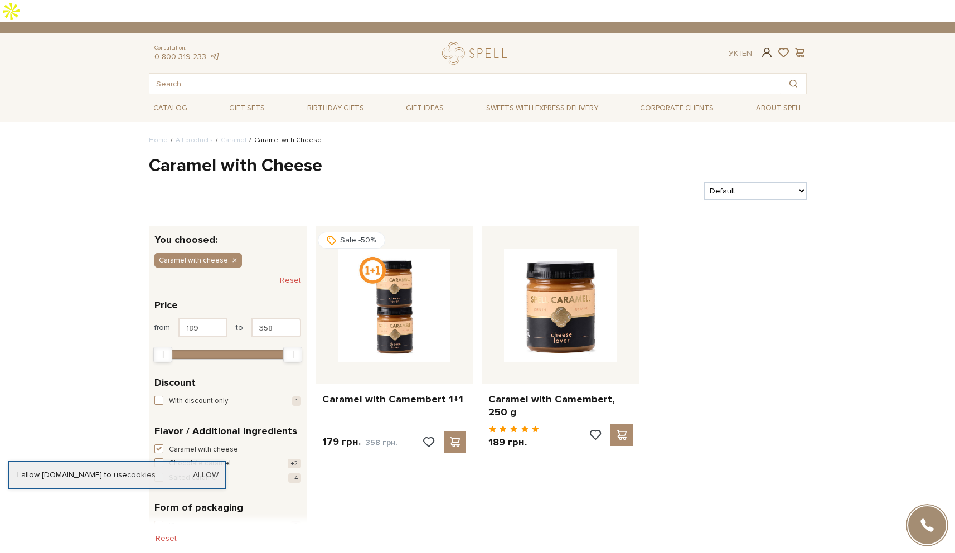
click at [766, 47] on span at bounding box center [766, 53] width 13 height 12
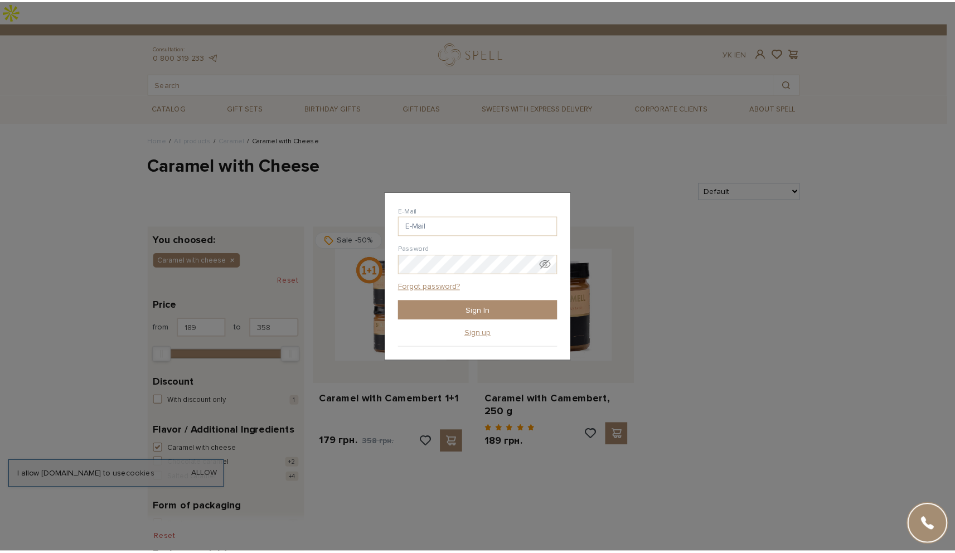
click at [573, 184] on div "Login E-Mail Password Forgot password? Sign In Sign up Forgot password? Enter y…" at bounding box center [481, 276] width 963 height 553
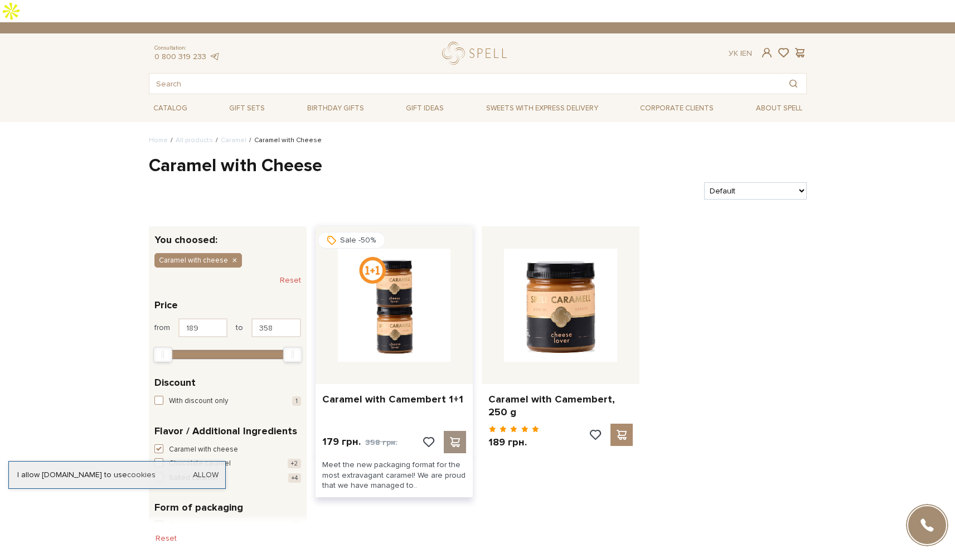
click at [463, 431] on div at bounding box center [455, 442] width 22 height 22
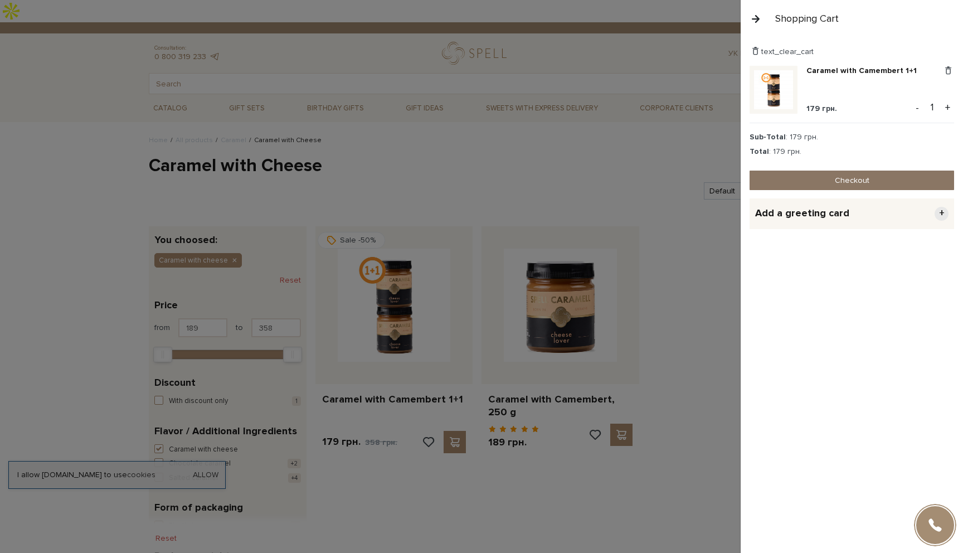
click at [827, 176] on link "Checkout" at bounding box center [852, 181] width 205 height 20
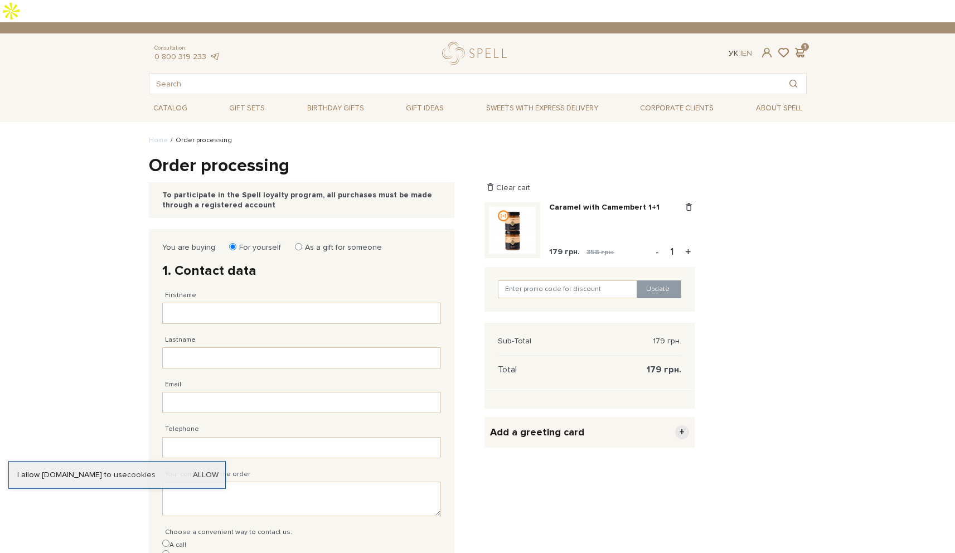
click at [734, 48] on link "Ук" at bounding box center [733, 52] width 9 height 9
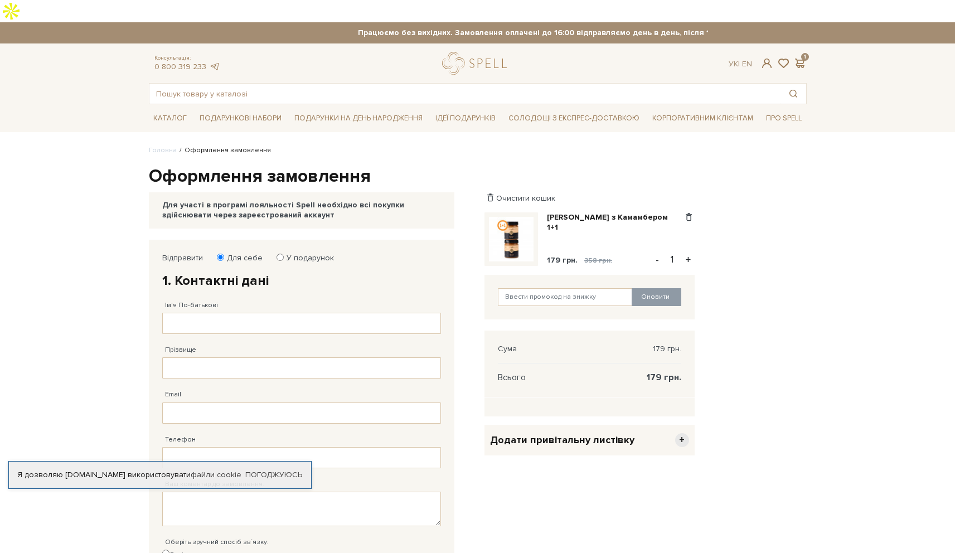
click at [280, 253] on label "У подарунок" at bounding box center [306, 258] width 55 height 10
click at [280, 254] on input "У подарунок" at bounding box center [279, 257] width 7 height 7
radio input "true"
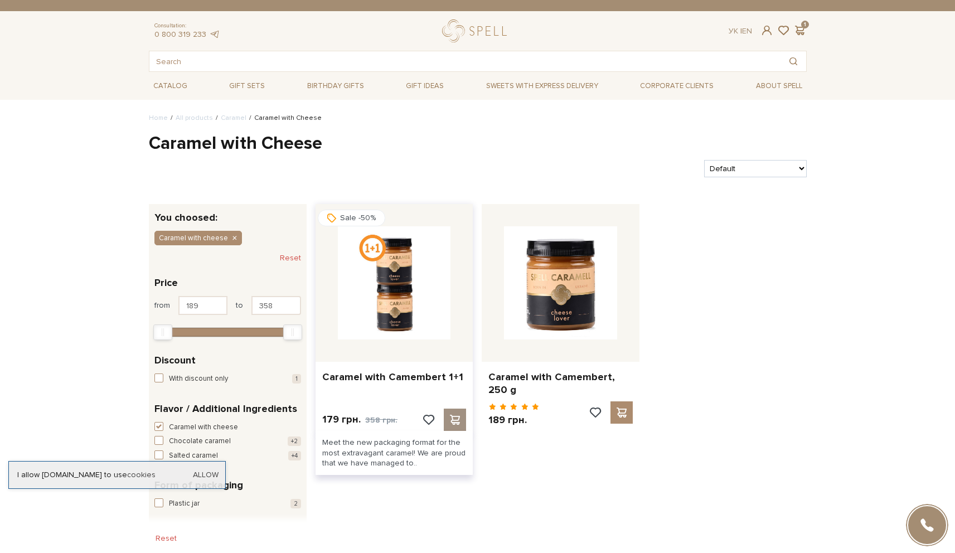
click at [450, 423] on span at bounding box center [455, 420] width 14 height 10
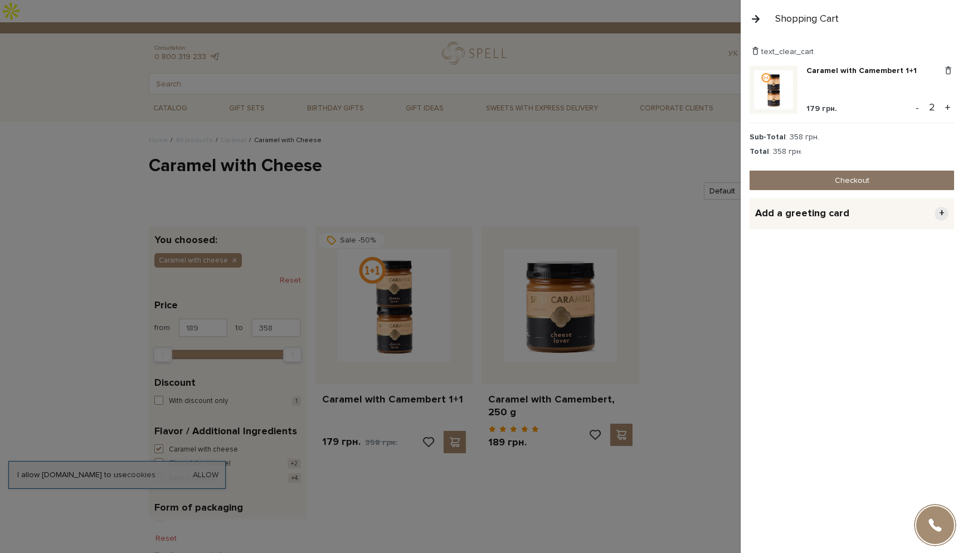
click at [808, 181] on link "Checkout" at bounding box center [852, 181] width 205 height 20
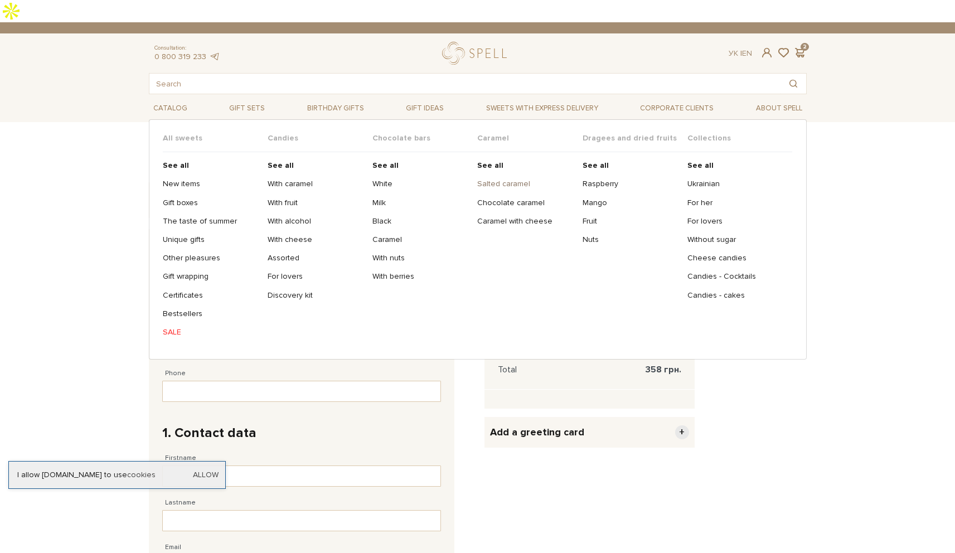
click at [508, 179] on link "Salted caramel" at bounding box center [525, 184] width 96 height 10
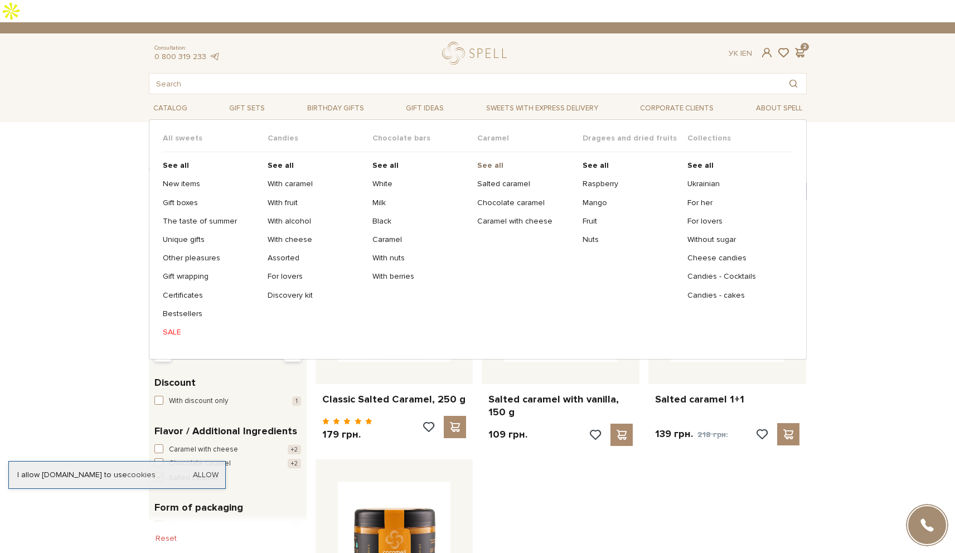
click at [497, 161] on b "See all" at bounding box center [490, 165] width 26 height 9
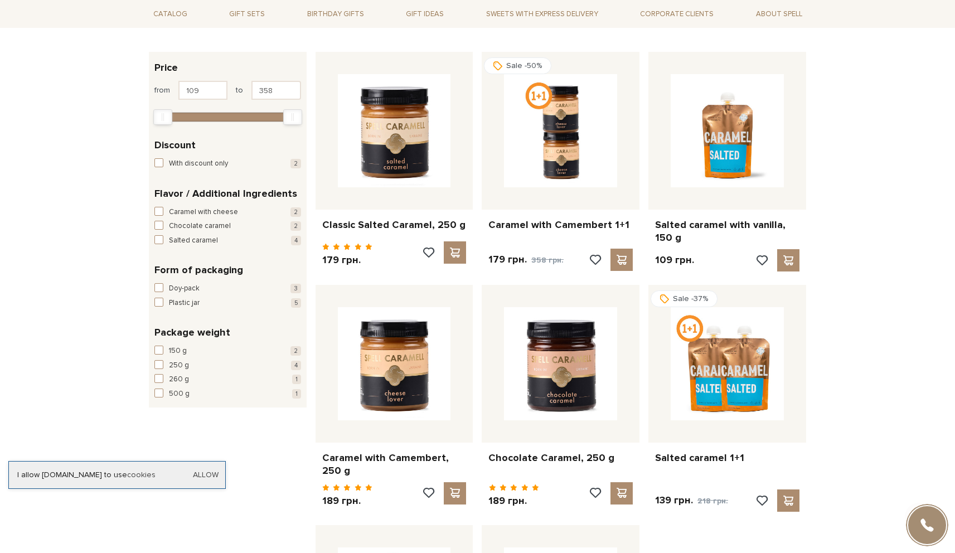
scroll to position [182, 0]
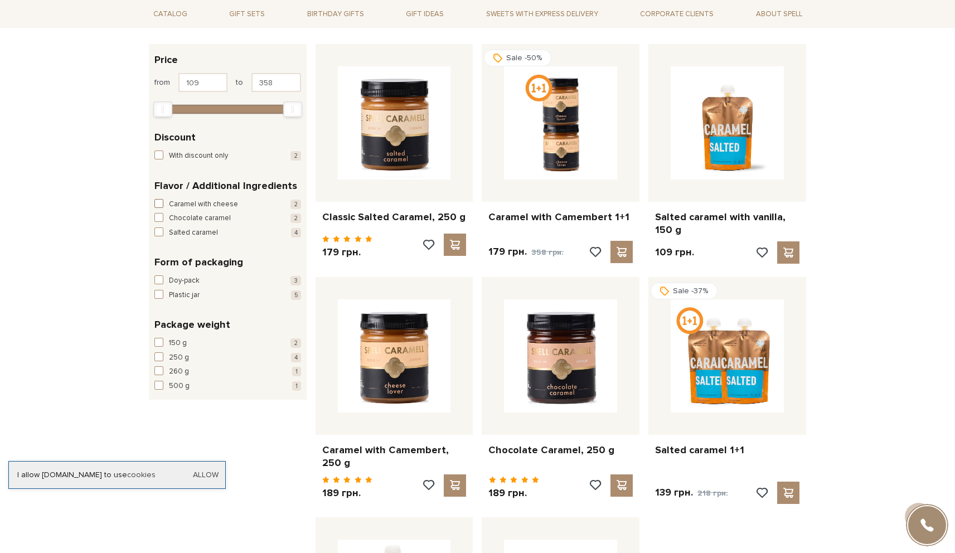
click at [163, 199] on button "Caramel with cheese 2" at bounding box center [227, 204] width 147 height 11
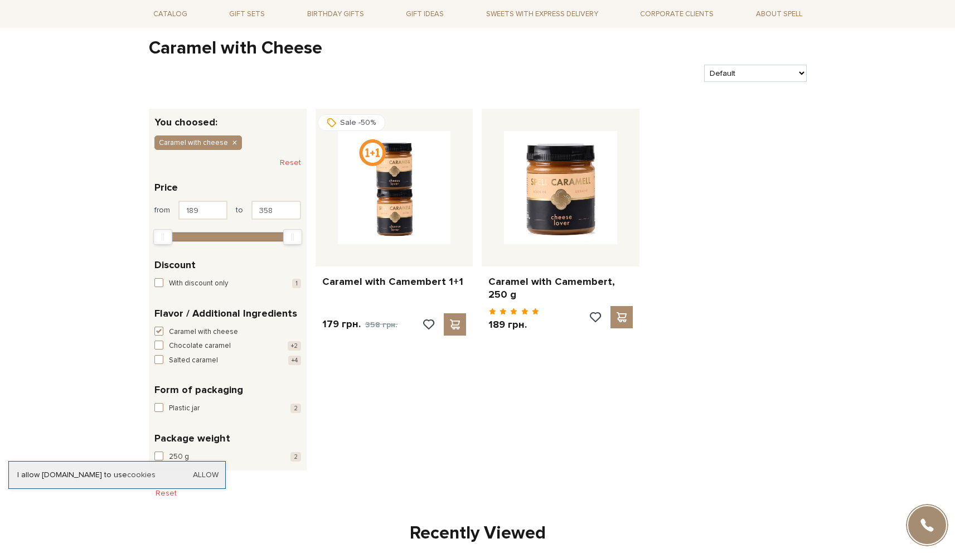
scroll to position [99, 0]
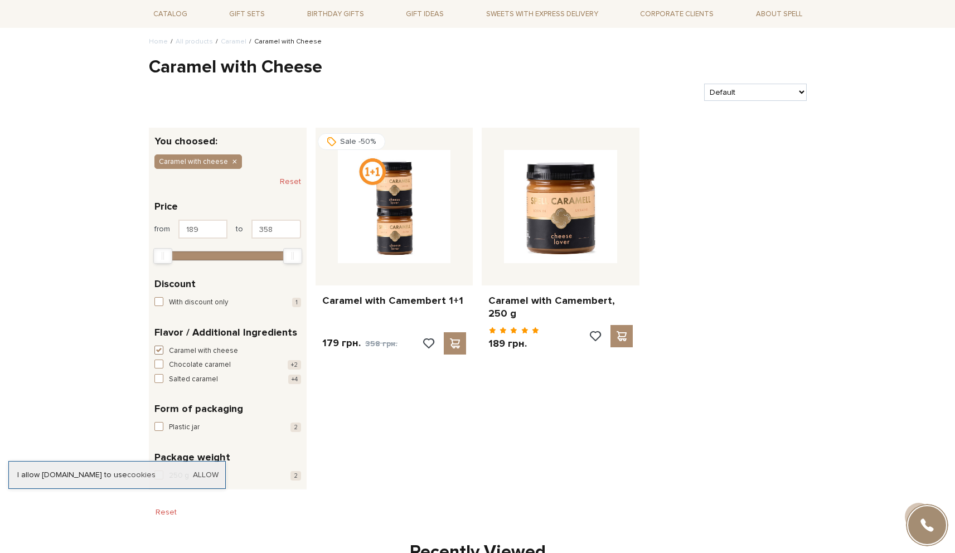
click at [166, 346] on button "Caramel with cheese +2" at bounding box center [227, 351] width 147 height 11
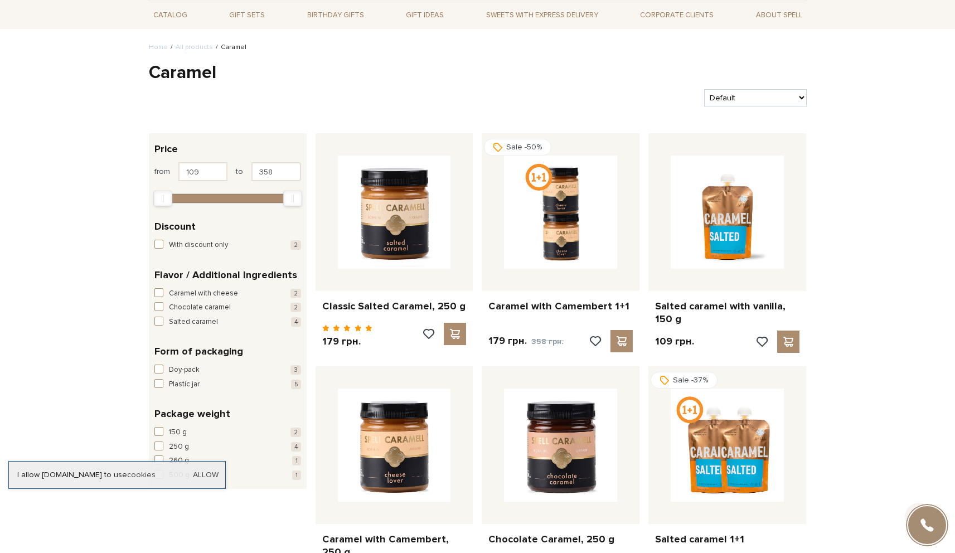
scroll to position [66, 0]
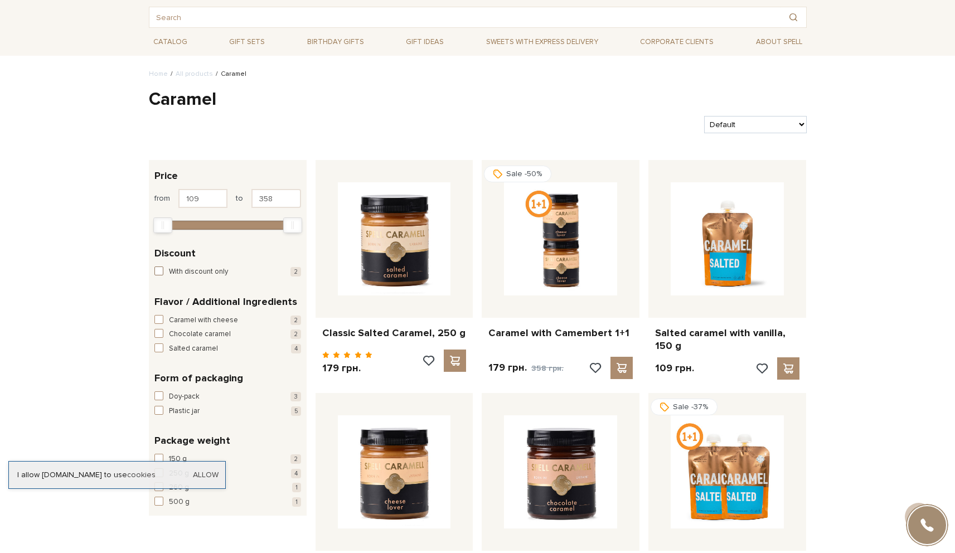
click at [175, 266] on span "With discount only" at bounding box center [198, 271] width 59 height 11
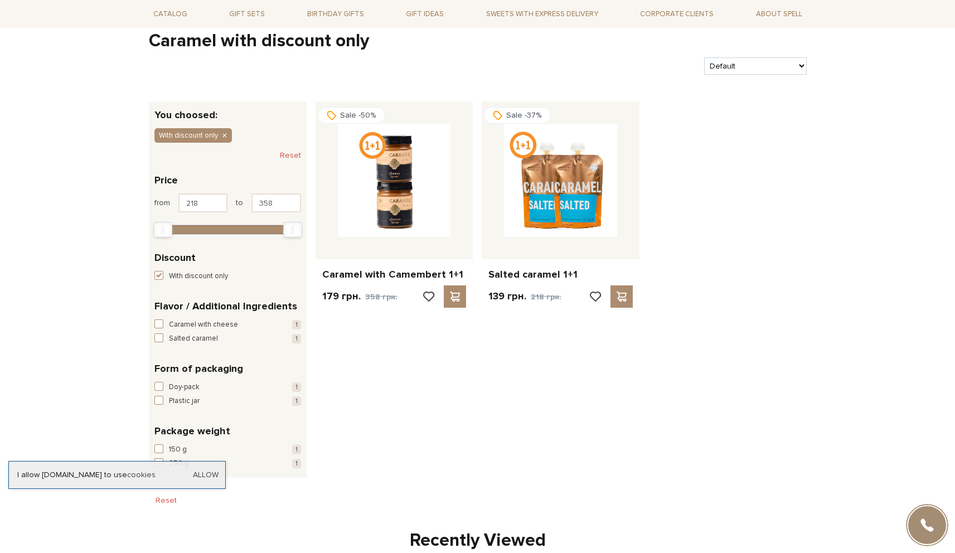
scroll to position [113, 0]
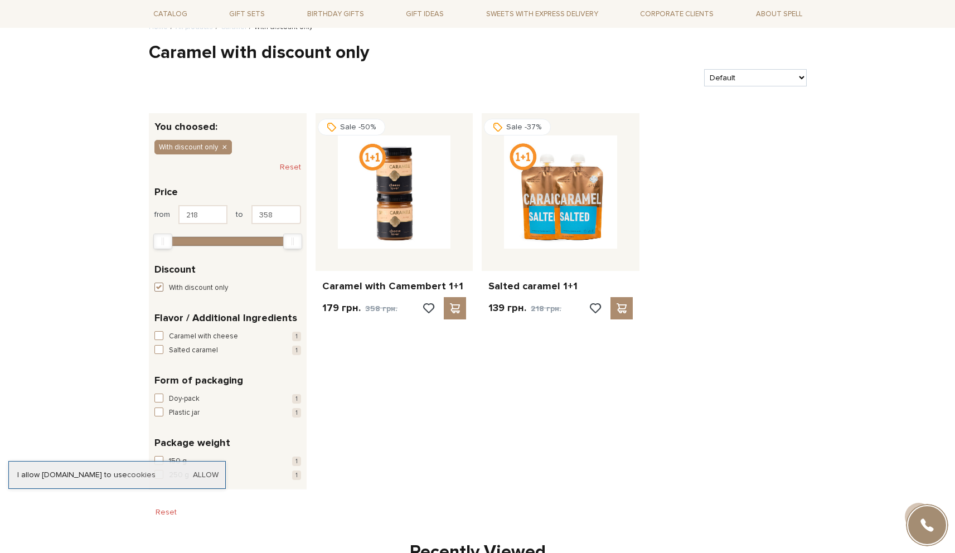
click at [160, 283] on span "button" at bounding box center [158, 287] width 9 height 9
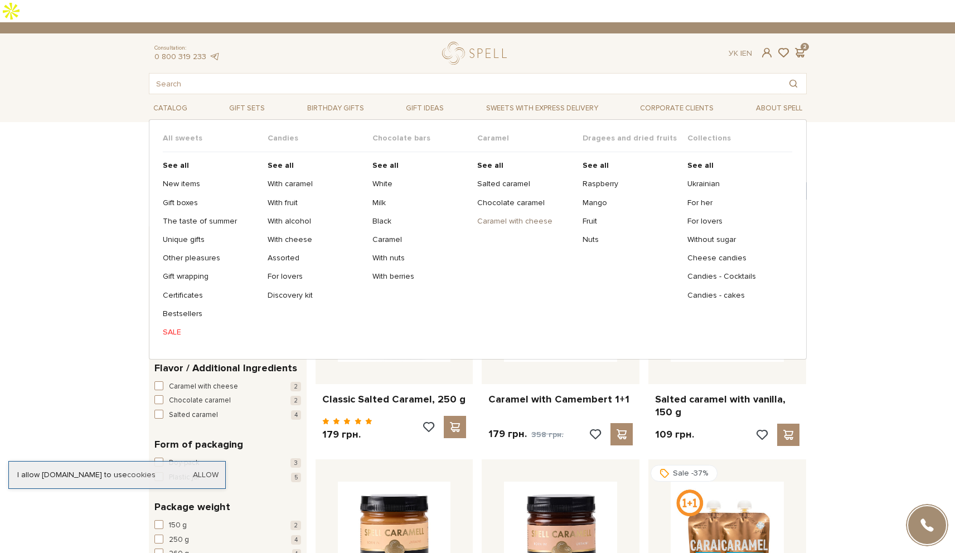
click at [508, 216] on link "Caramel with cheese" at bounding box center [525, 221] width 96 height 10
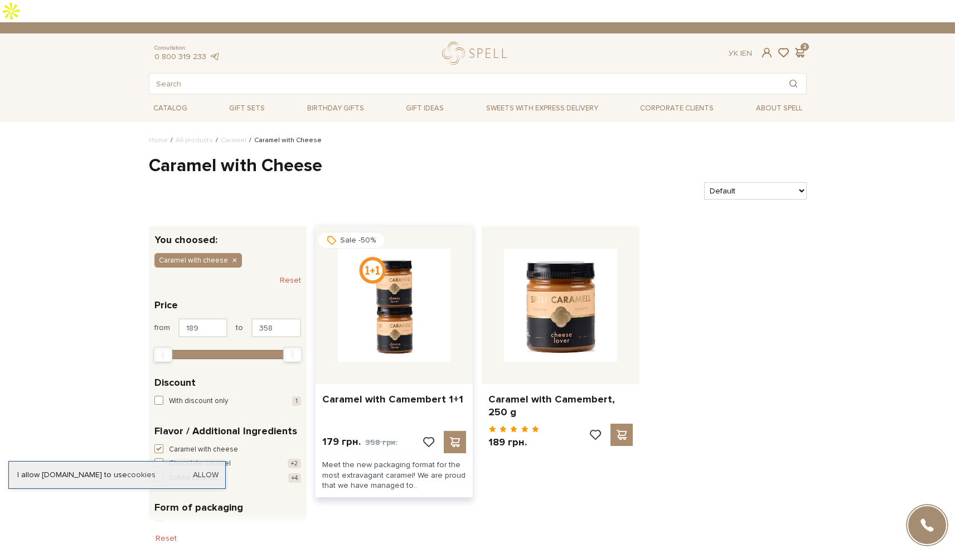
click at [388, 308] on img at bounding box center [394, 305] width 113 height 113
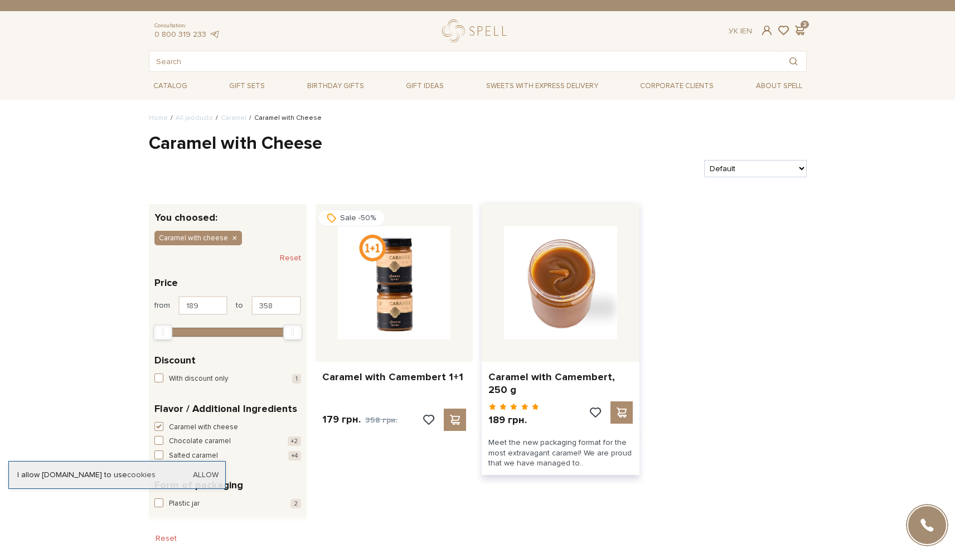
click at [573, 305] on img at bounding box center [560, 282] width 113 height 113
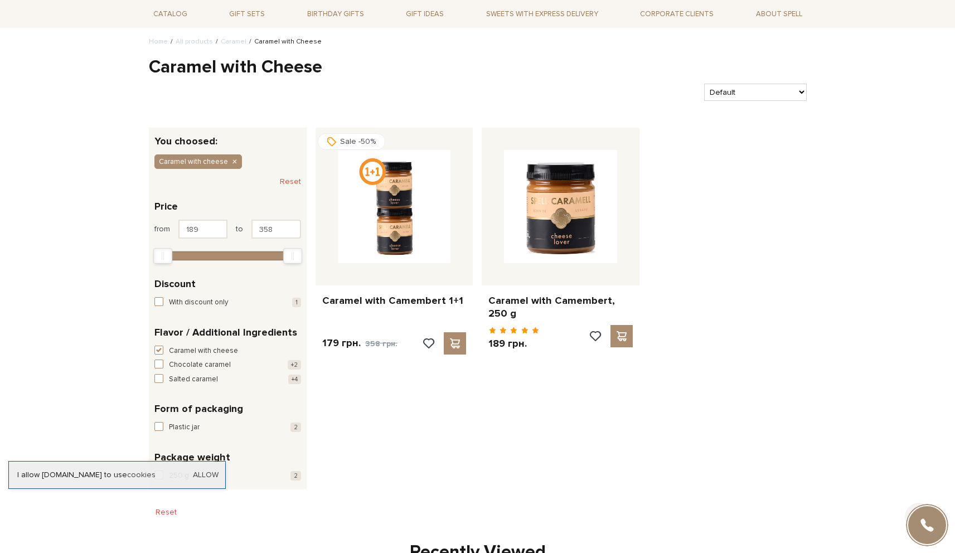
scroll to position [124, 0]
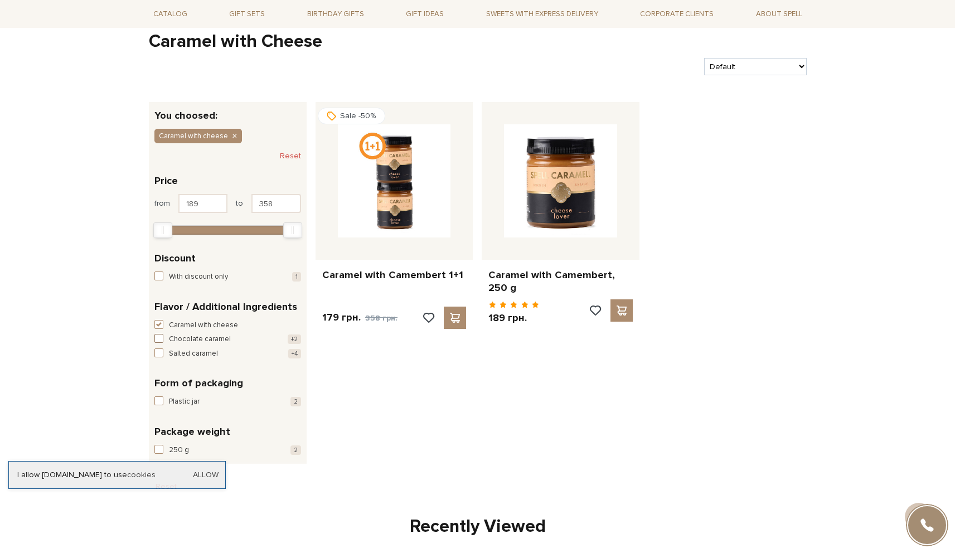
click at [213, 334] on span "Chocolate caramel" at bounding box center [200, 339] width 62 height 11
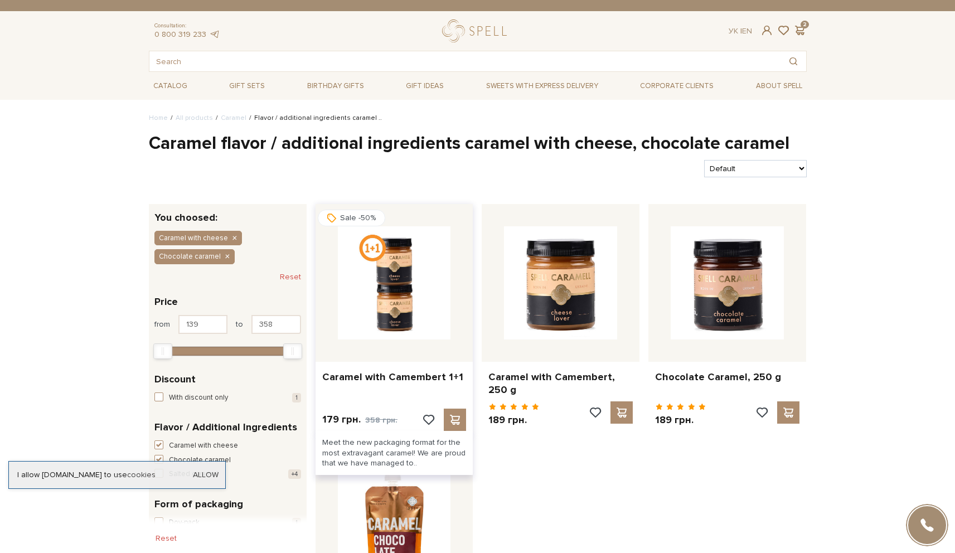
click at [403, 332] on img at bounding box center [394, 282] width 113 height 113
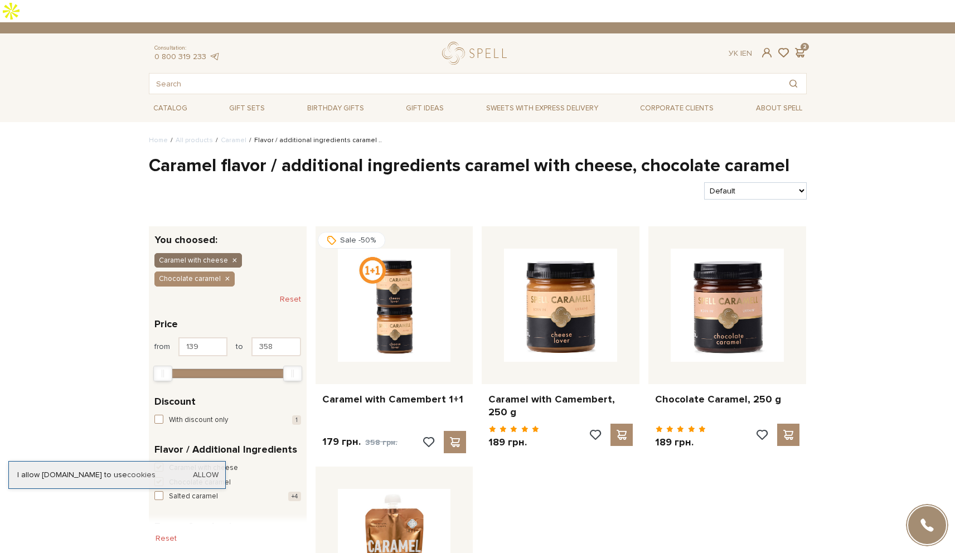
click at [234, 253] on button "Caramel with cheese" at bounding box center [198, 260] width 88 height 14
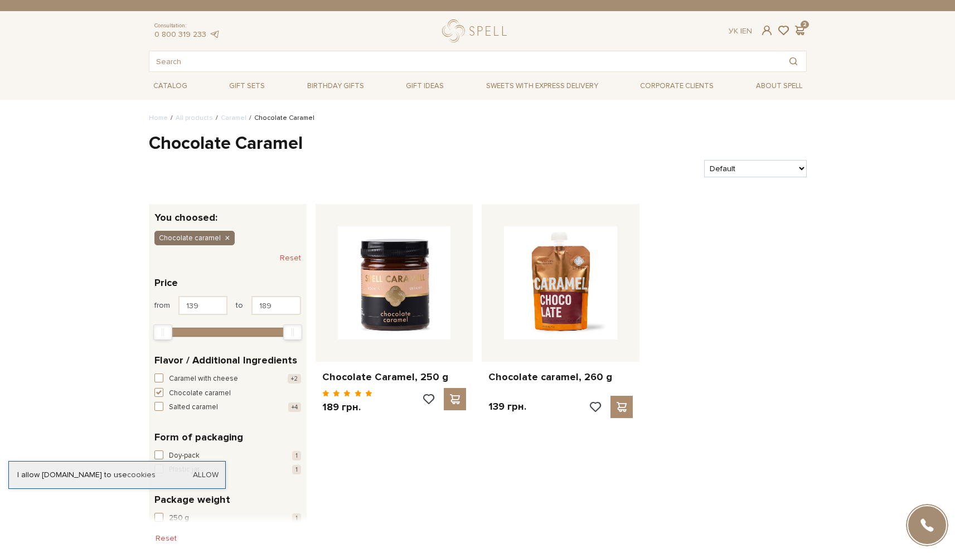
click at [226, 237] on icon "button" at bounding box center [227, 239] width 7 height 10
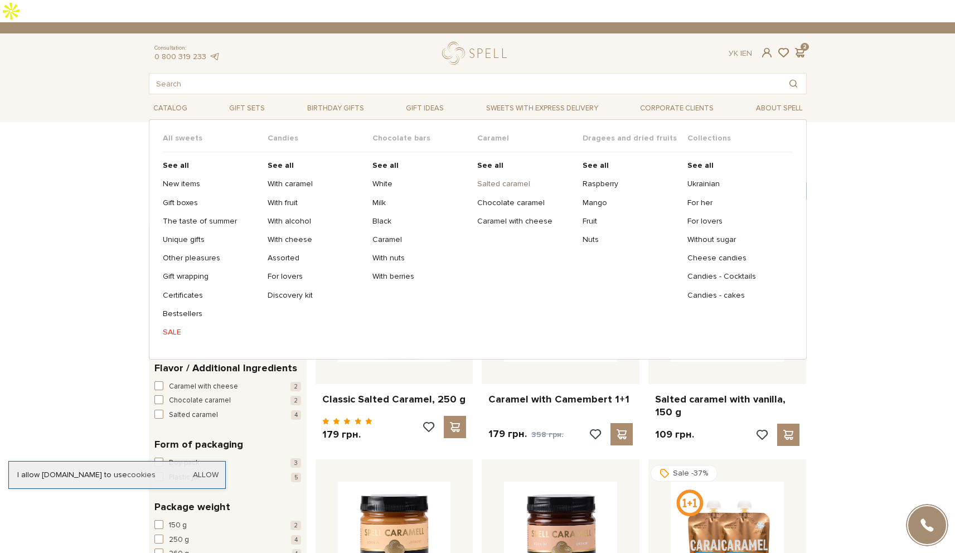
click at [510, 179] on link "Salted caramel" at bounding box center [525, 184] width 96 height 10
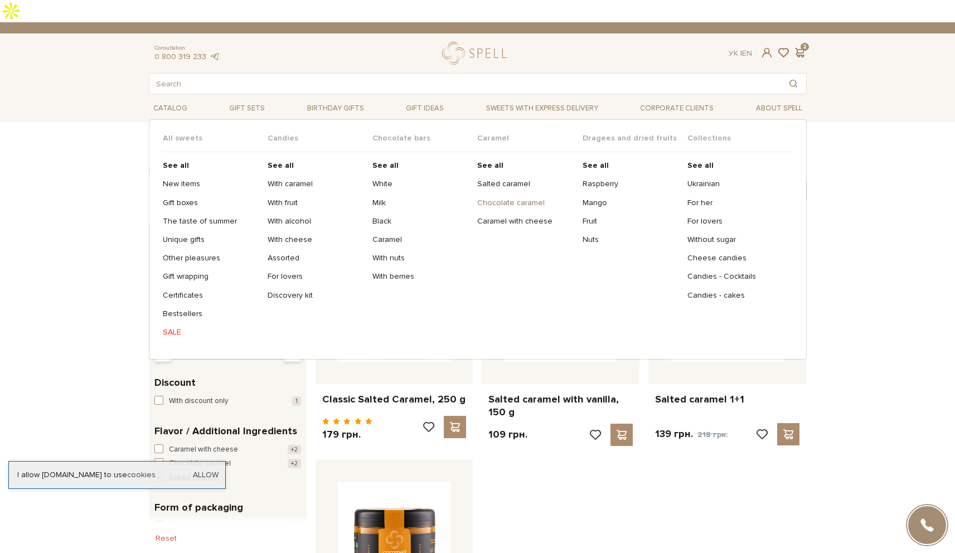
click at [507, 198] on link "Chocolate caramel" at bounding box center [525, 203] width 96 height 10
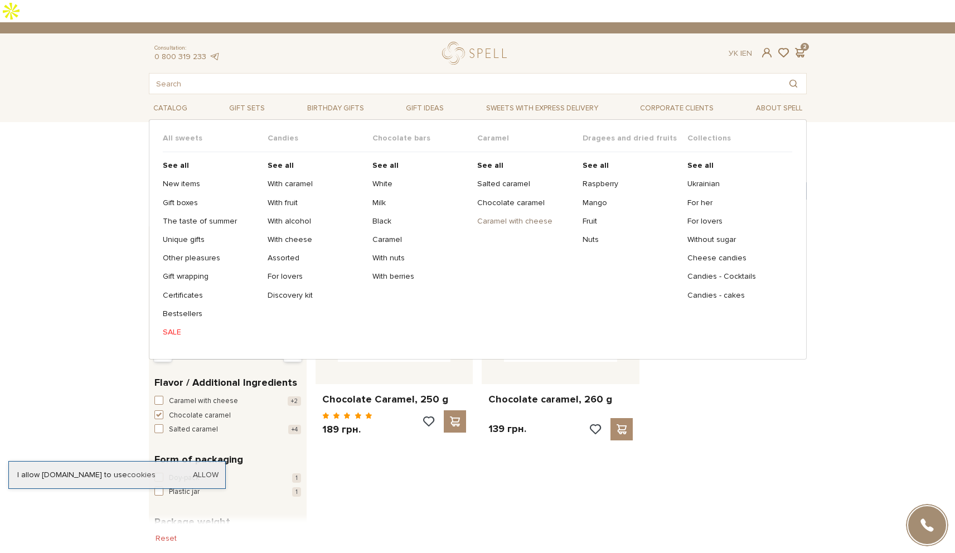
click at [505, 216] on link "Caramel with cheese" at bounding box center [525, 221] width 96 height 10
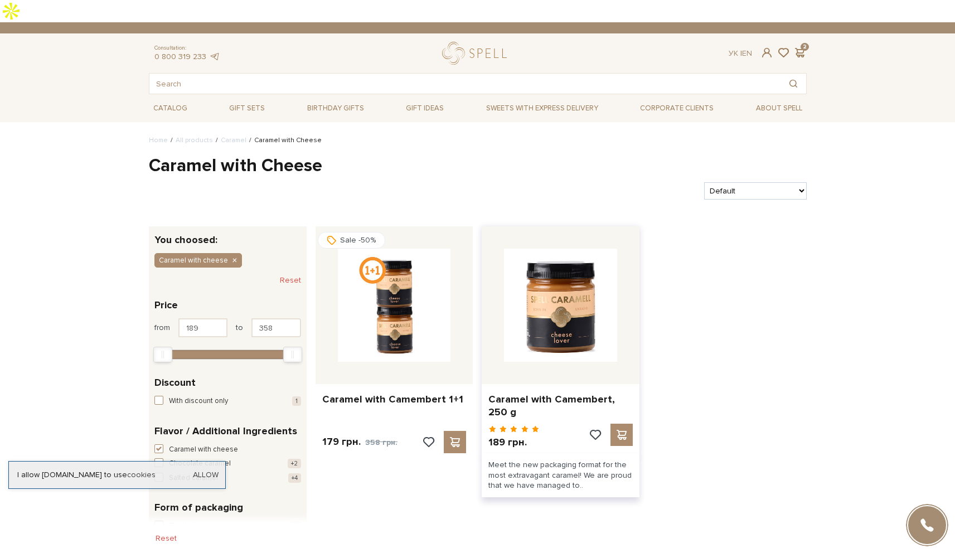
click at [556, 384] on div "Caramel with Camembert, 250 g" at bounding box center [561, 404] width 158 height 40
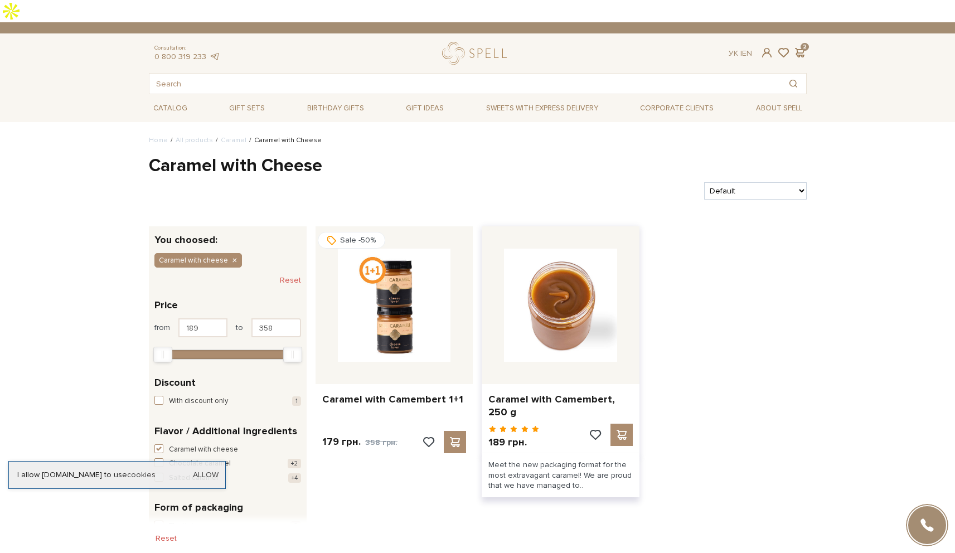
click at [556, 292] on img at bounding box center [560, 305] width 113 height 113
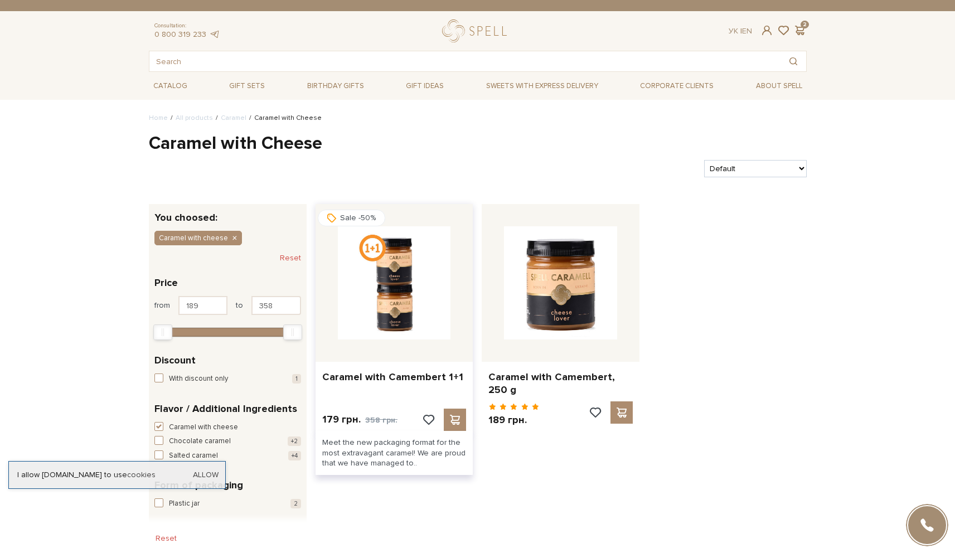
click at [407, 304] on img at bounding box center [394, 282] width 113 height 113
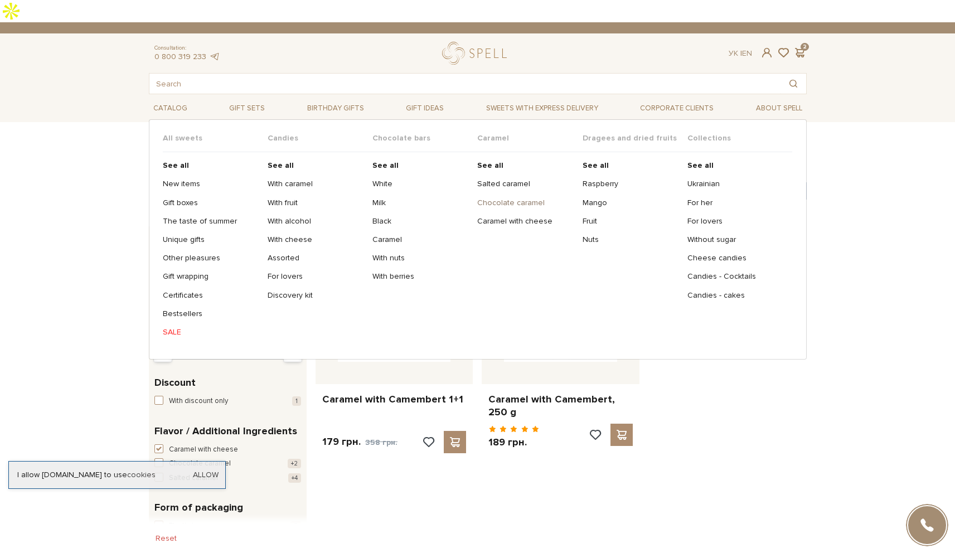
click at [505, 198] on link "Chocolate caramel" at bounding box center [525, 203] width 96 height 10
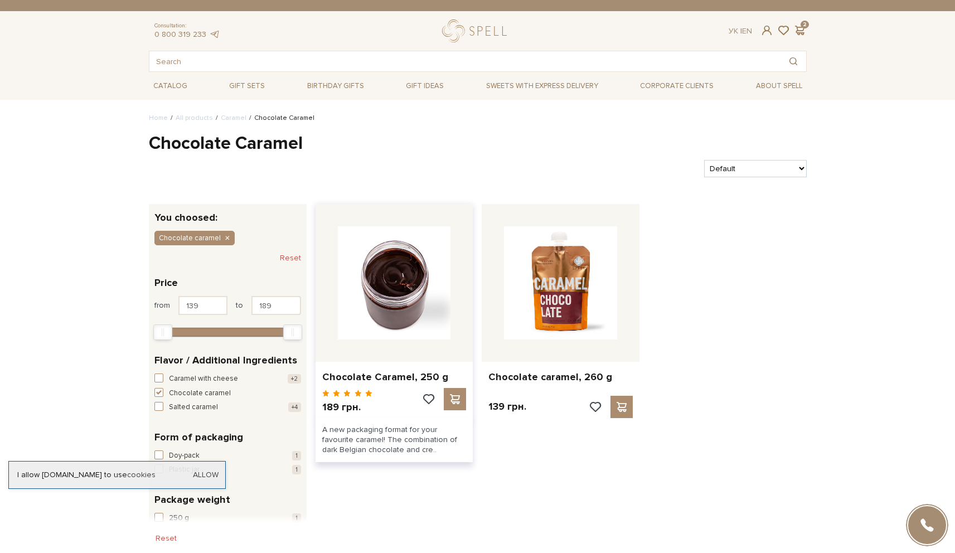
click at [390, 319] on img at bounding box center [394, 282] width 113 height 113
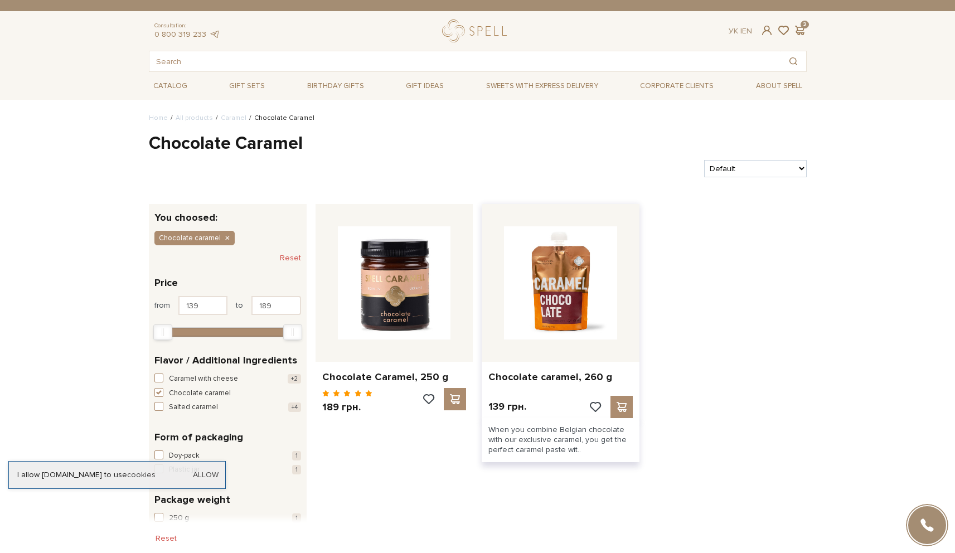
click at [530, 314] on img at bounding box center [560, 282] width 113 height 113
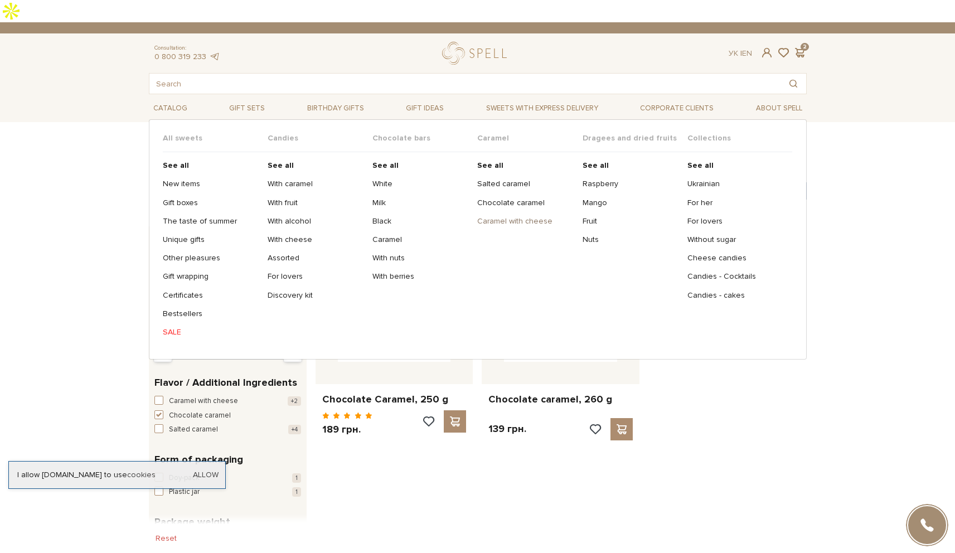
click at [508, 216] on link "Caramel with cheese" at bounding box center [525, 221] width 96 height 10
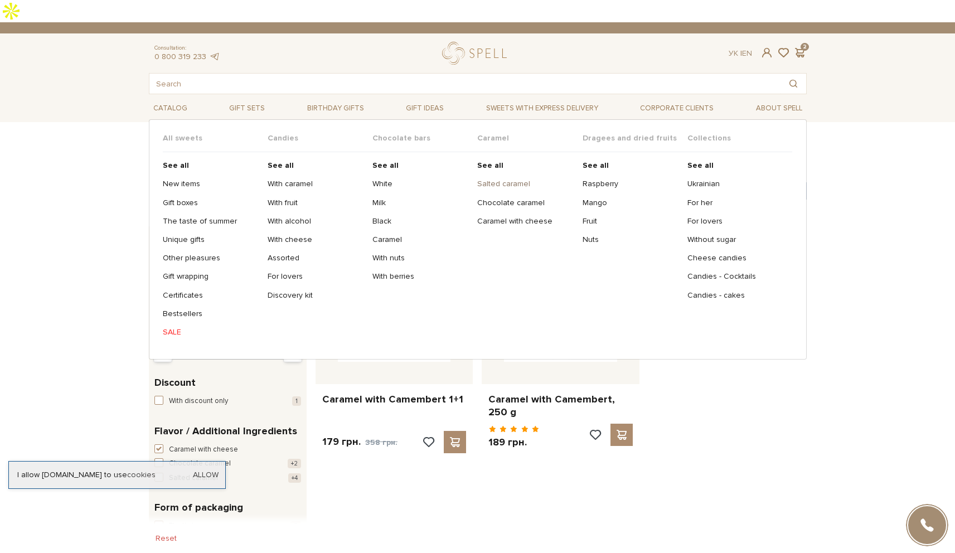
click at [506, 179] on link "Salted caramel" at bounding box center [525, 184] width 96 height 10
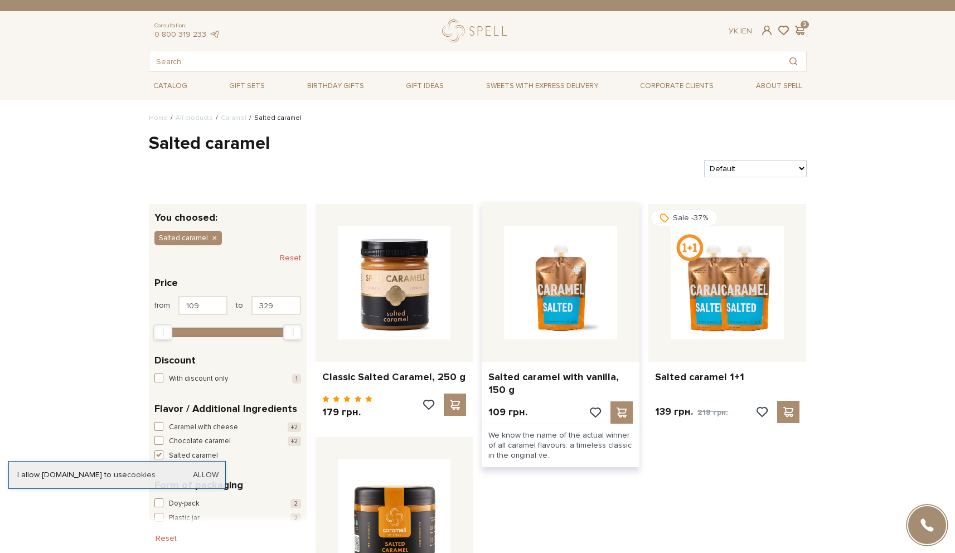
click at [542, 321] on img at bounding box center [560, 282] width 113 height 113
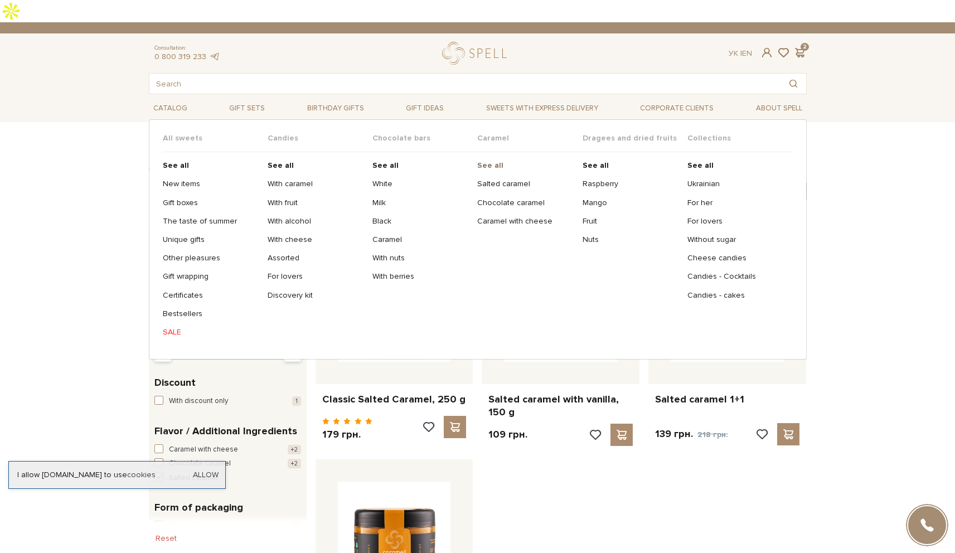
click at [483, 161] on b "See all" at bounding box center [490, 165] width 26 height 9
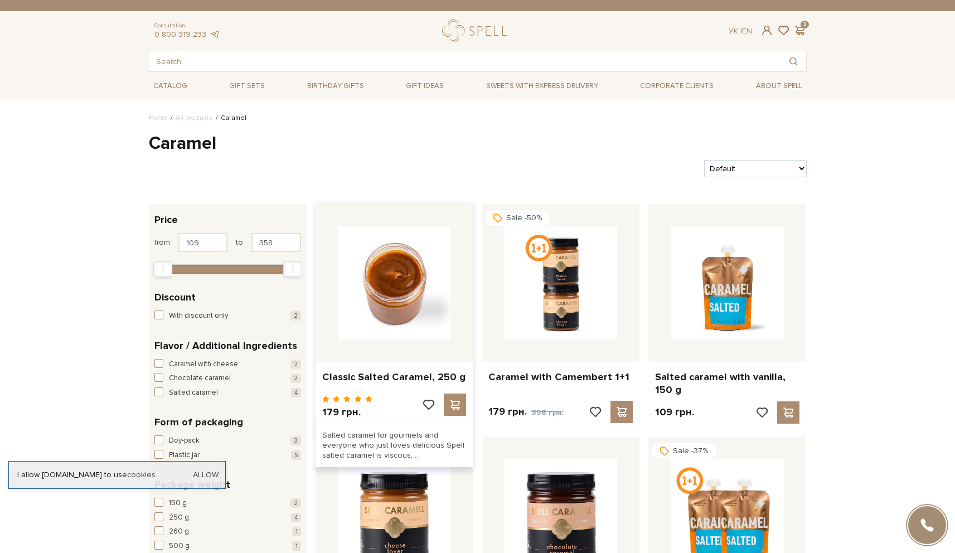
click at [404, 323] on img at bounding box center [394, 282] width 113 height 113
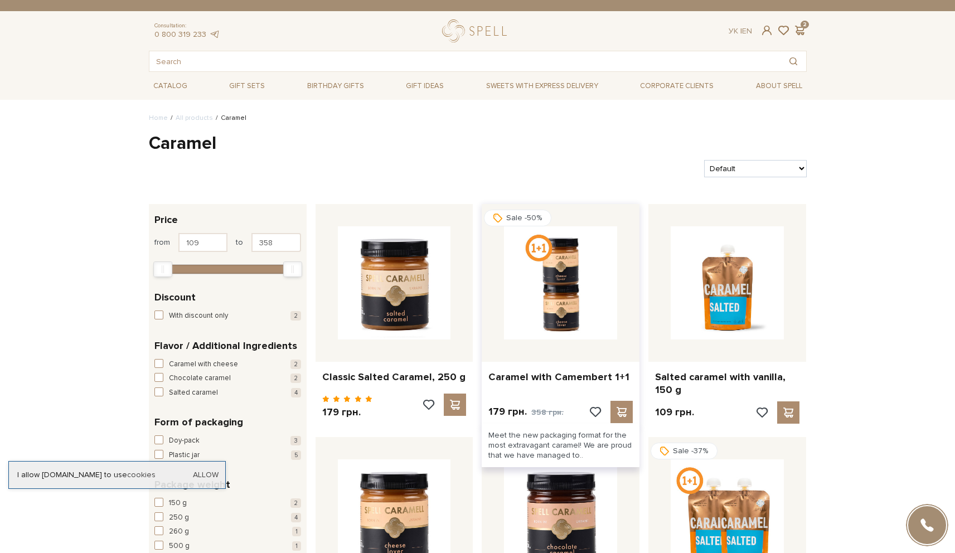
click at [584, 318] on img at bounding box center [560, 282] width 113 height 113
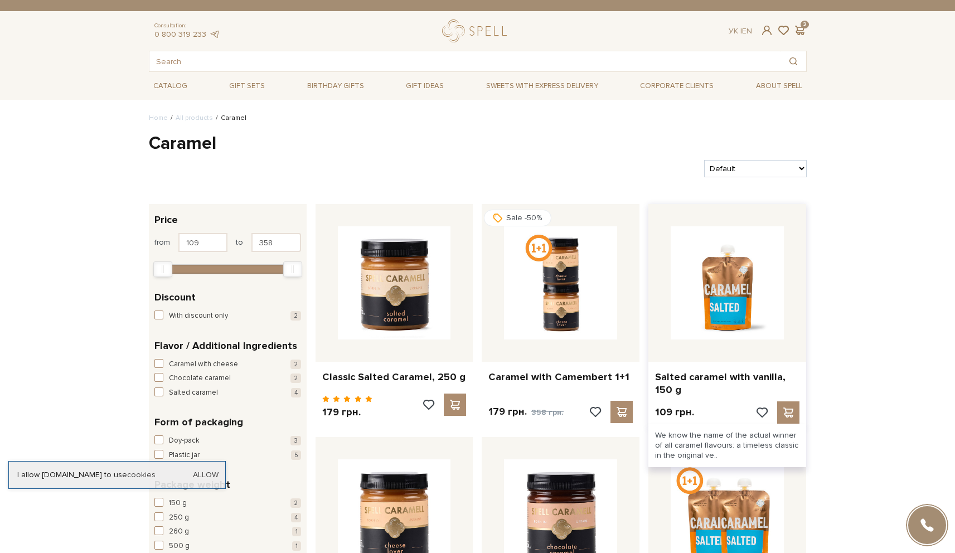
click at [707, 296] on img at bounding box center [727, 282] width 113 height 113
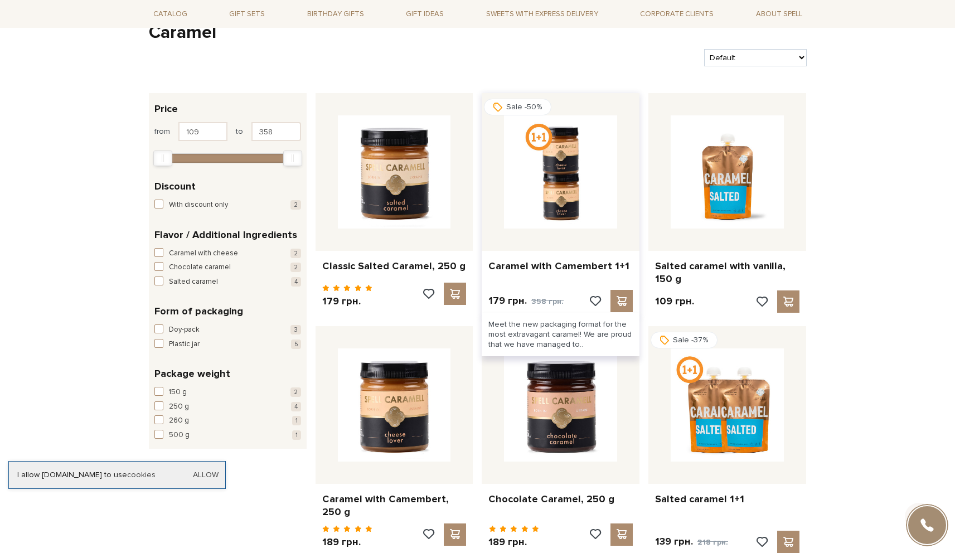
scroll to position [130, 0]
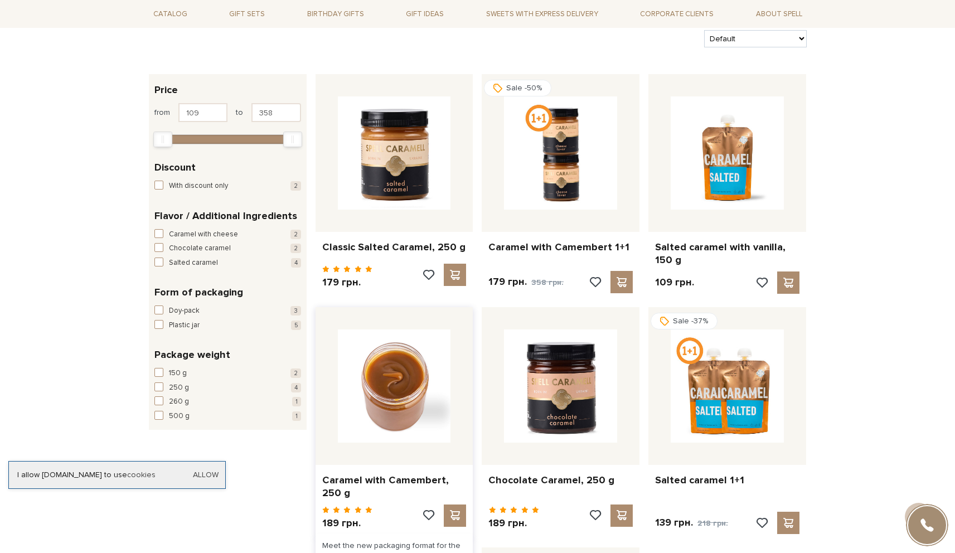
click at [393, 378] on img at bounding box center [394, 385] width 113 height 113
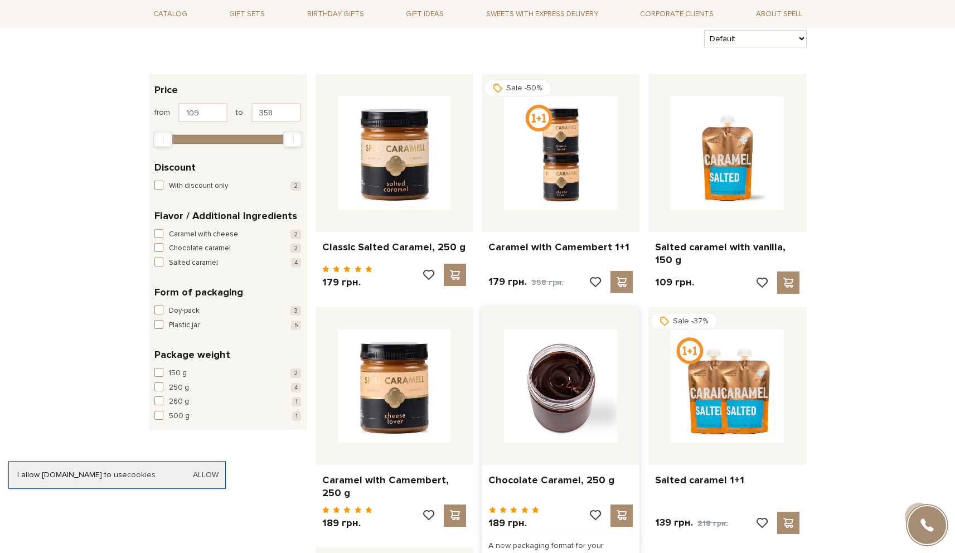
click at [553, 378] on img at bounding box center [560, 385] width 113 height 113
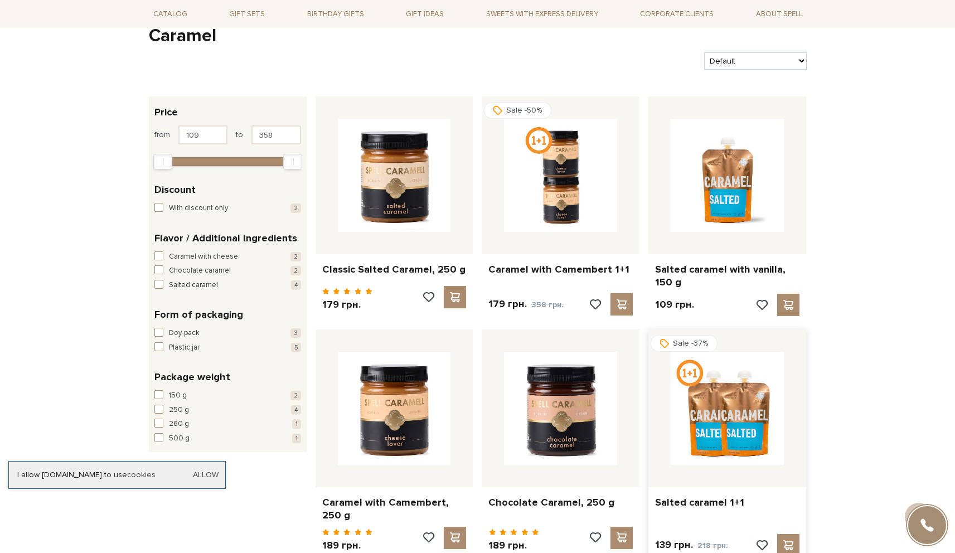
click at [697, 375] on img at bounding box center [727, 408] width 113 height 113
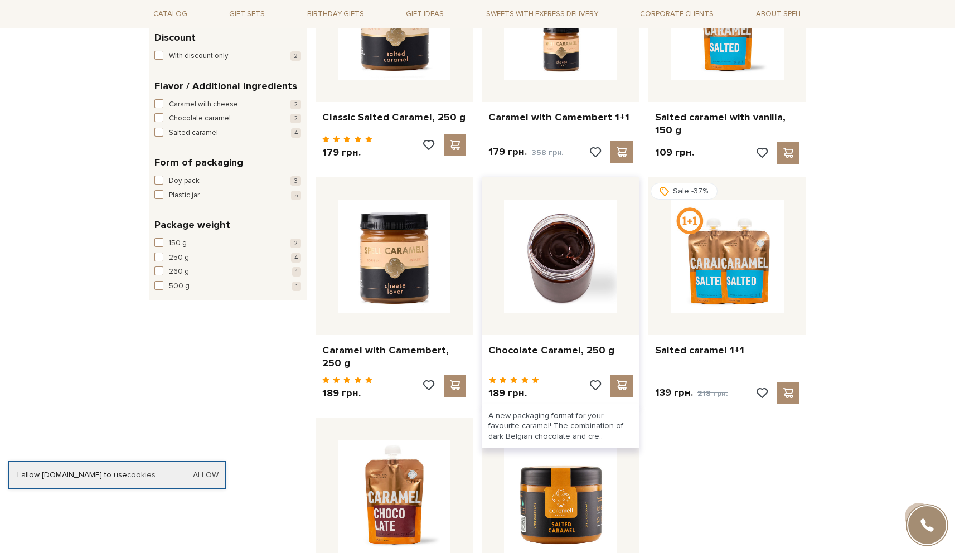
scroll to position [284, 0]
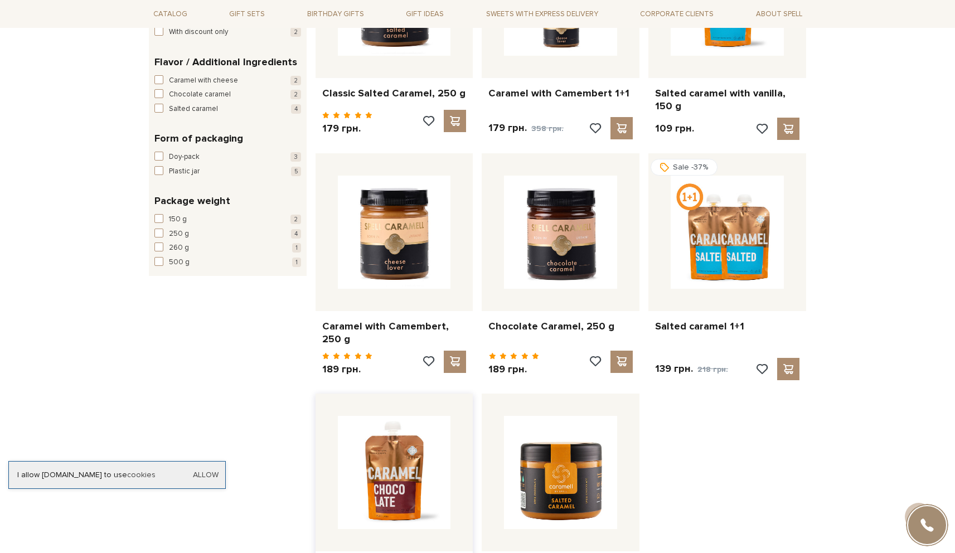
click at [402, 460] on img at bounding box center [394, 472] width 113 height 113
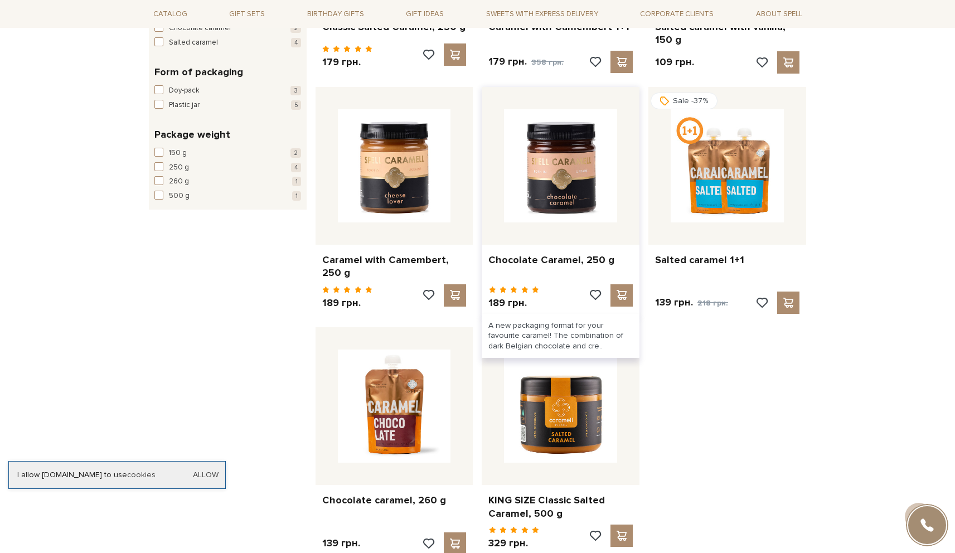
scroll to position [370, 0]
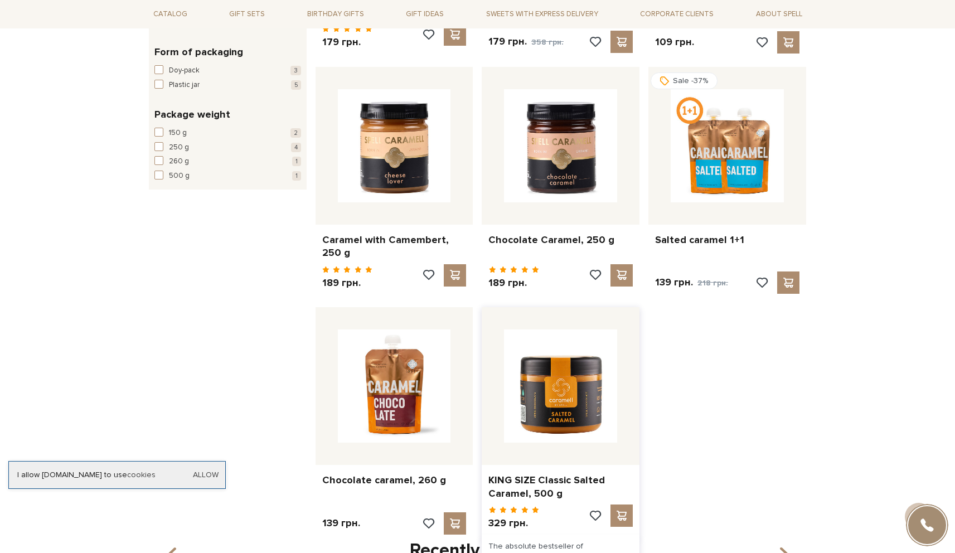
click at [542, 400] on img at bounding box center [560, 385] width 113 height 113
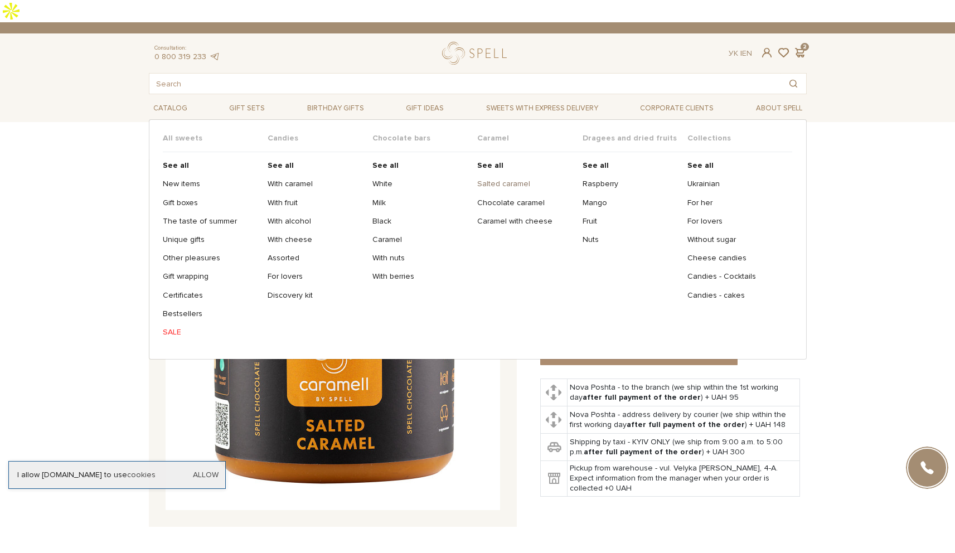
click at [521, 179] on link "Salted caramel" at bounding box center [525, 184] width 96 height 10
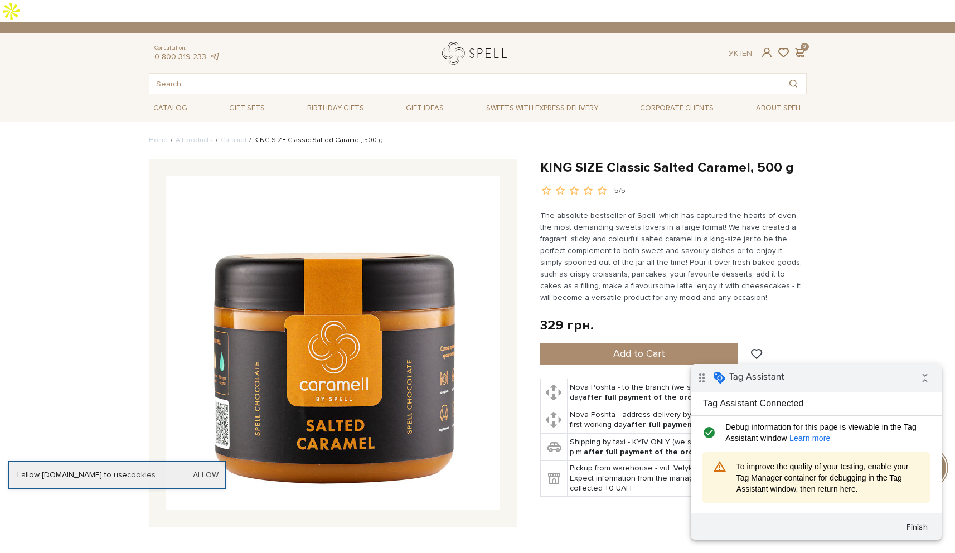
click at [472, 42] on link "logo" at bounding box center [477, 53] width 70 height 23
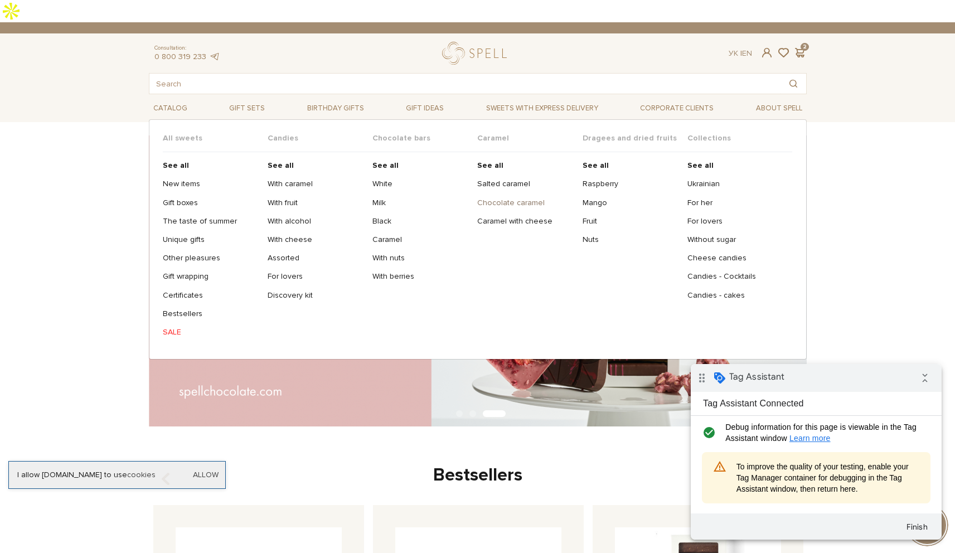
click at [507, 198] on link "Chocolate caramel" at bounding box center [525, 203] width 96 height 10
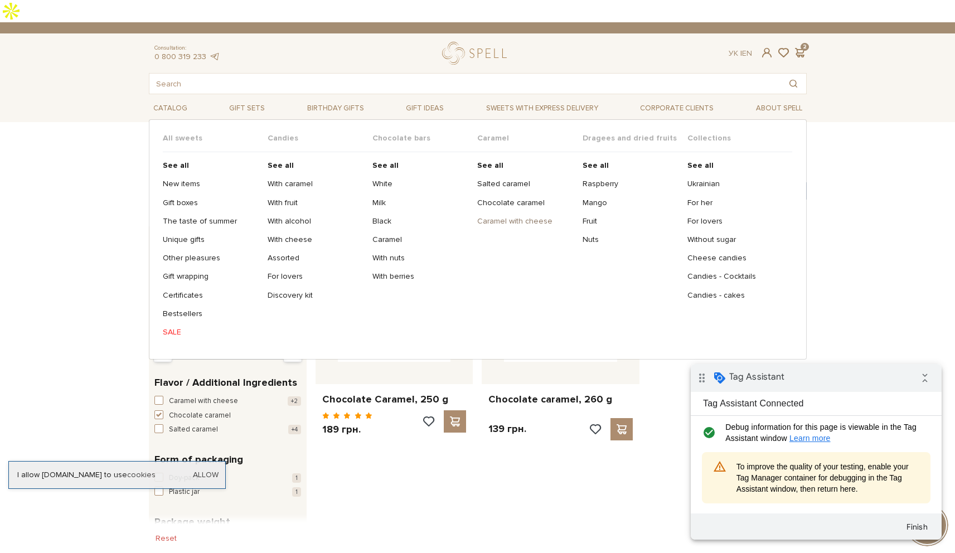
click at [514, 216] on link "Caramel with cheese" at bounding box center [525, 221] width 96 height 10
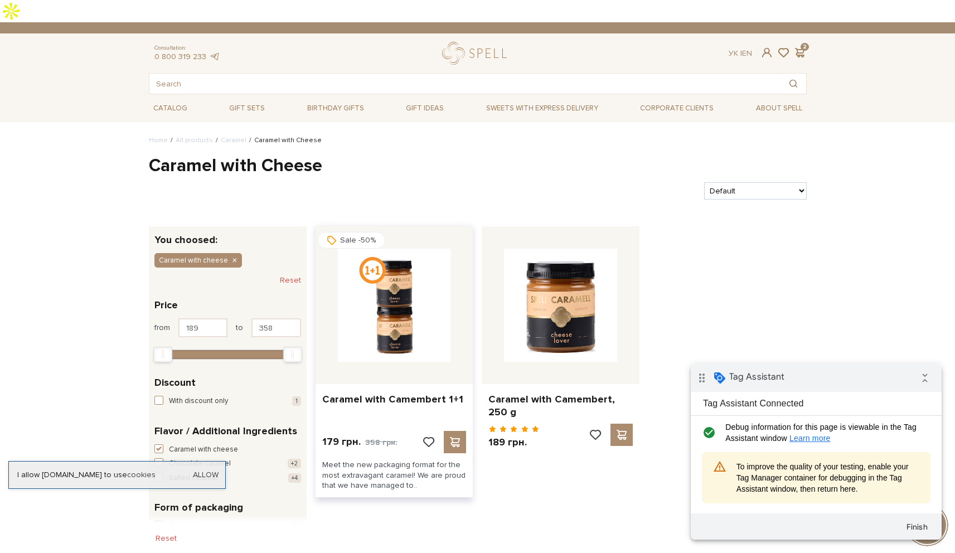
click at [382, 292] on img at bounding box center [394, 305] width 113 height 113
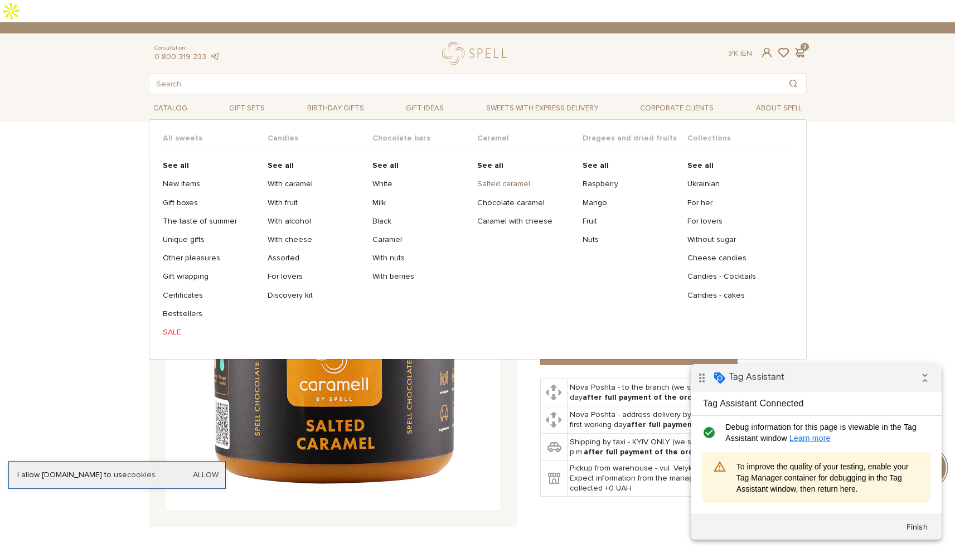
click at [501, 179] on link "Salted caramel" at bounding box center [525, 184] width 96 height 10
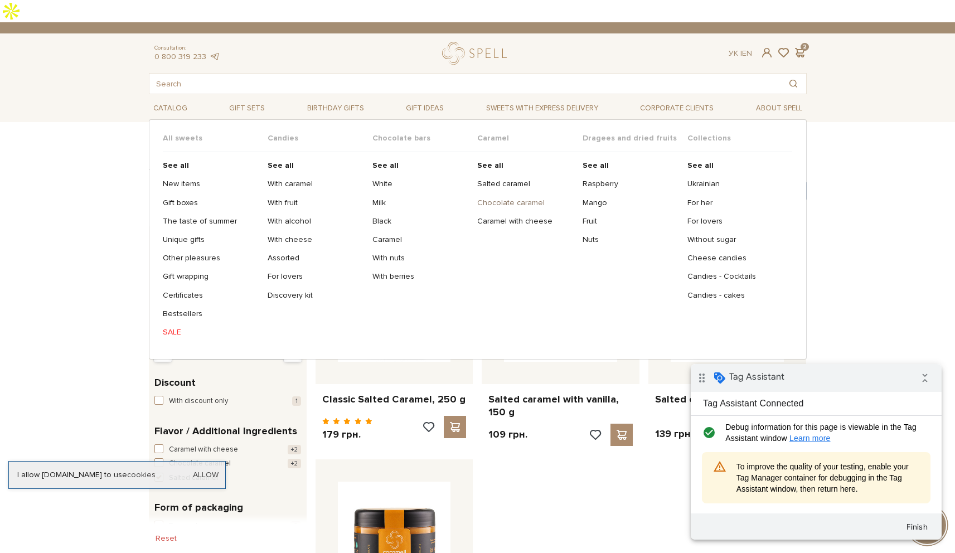
click at [495, 198] on link "Chocolate caramel" at bounding box center [525, 203] width 96 height 10
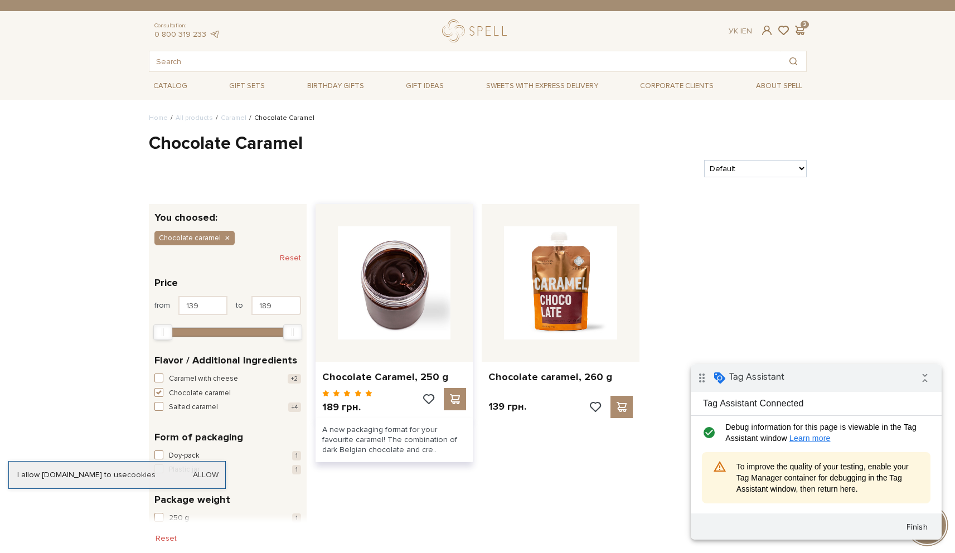
click at [366, 333] on img at bounding box center [394, 282] width 113 height 113
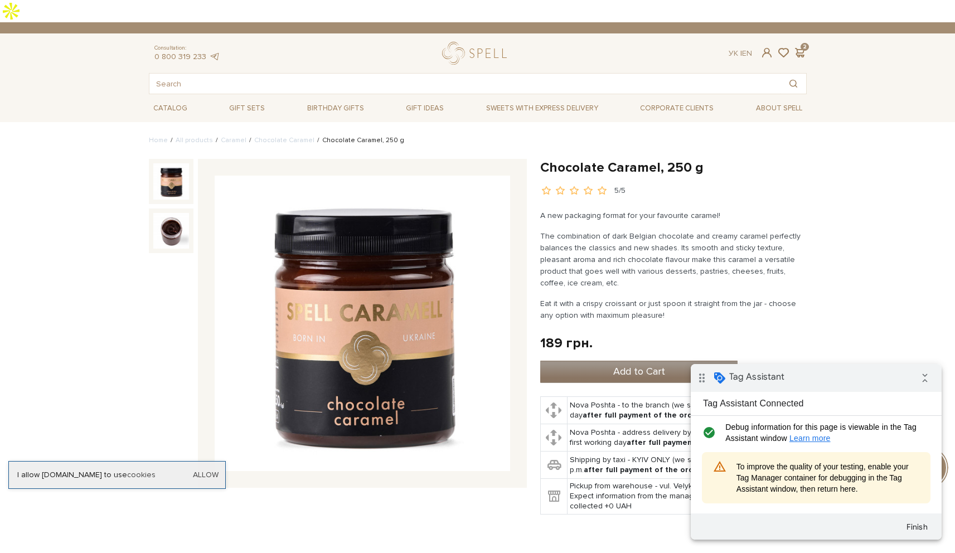
click at [567, 361] on button "Add to Cart" at bounding box center [639, 372] width 198 height 22
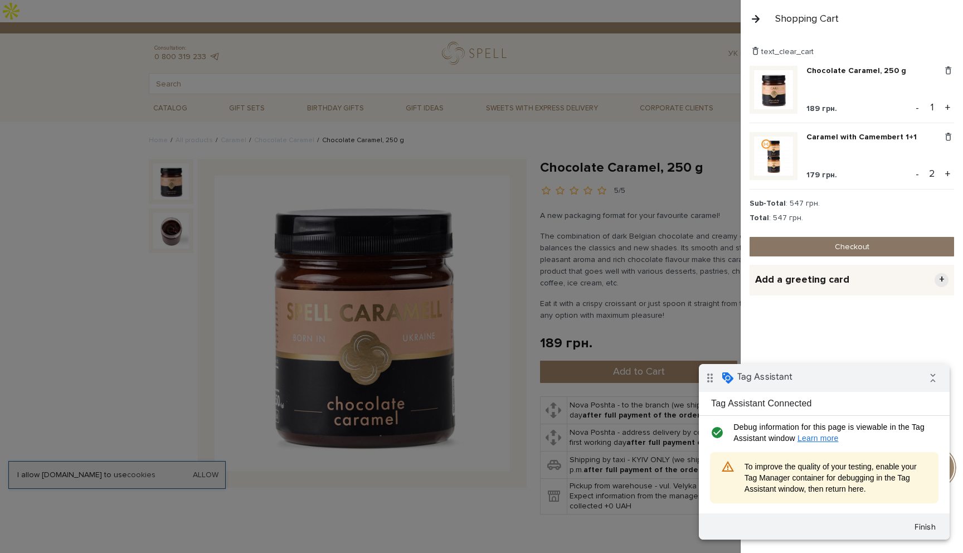
click at [816, 237] on link "Checkout" at bounding box center [852, 247] width 205 height 20
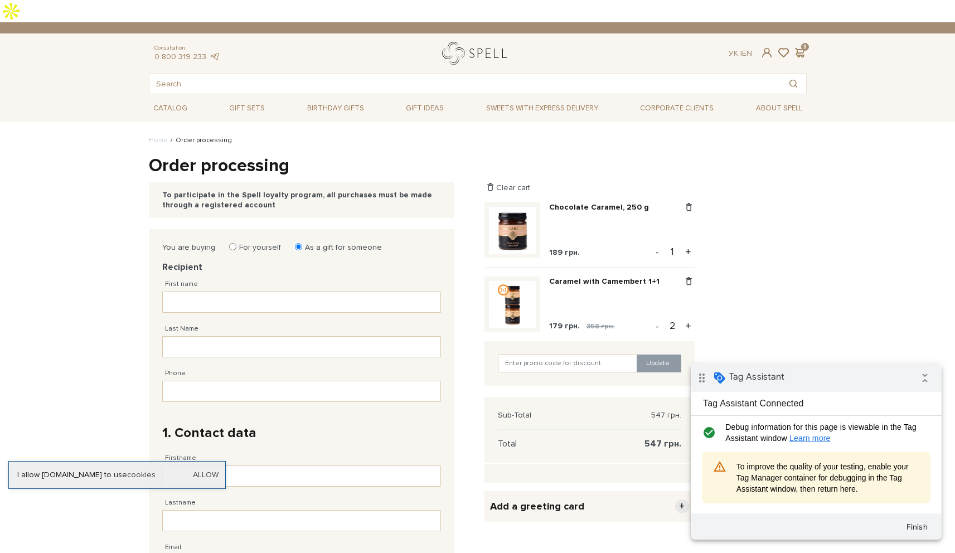
click at [498, 42] on link "logo" at bounding box center [477, 53] width 70 height 23
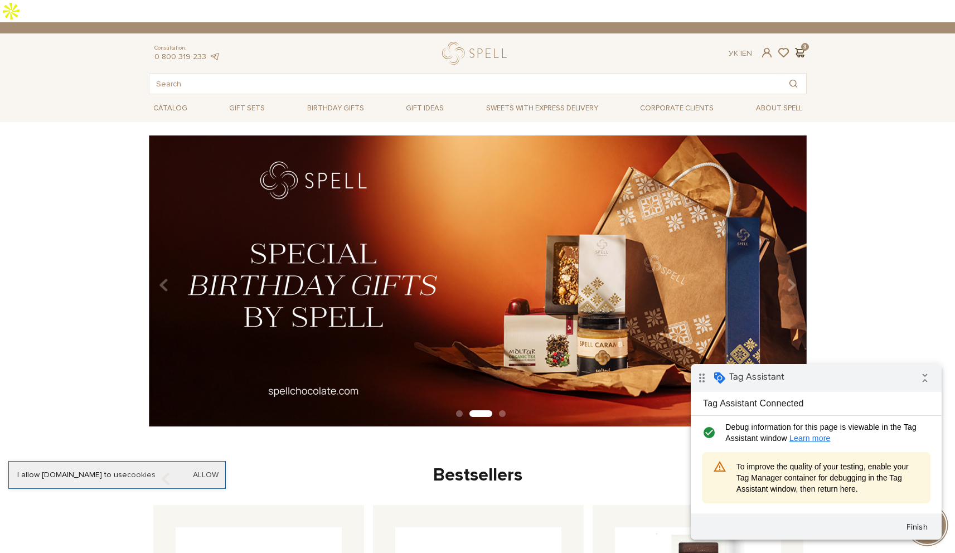
click at [803, 47] on span at bounding box center [799, 53] width 13 height 12
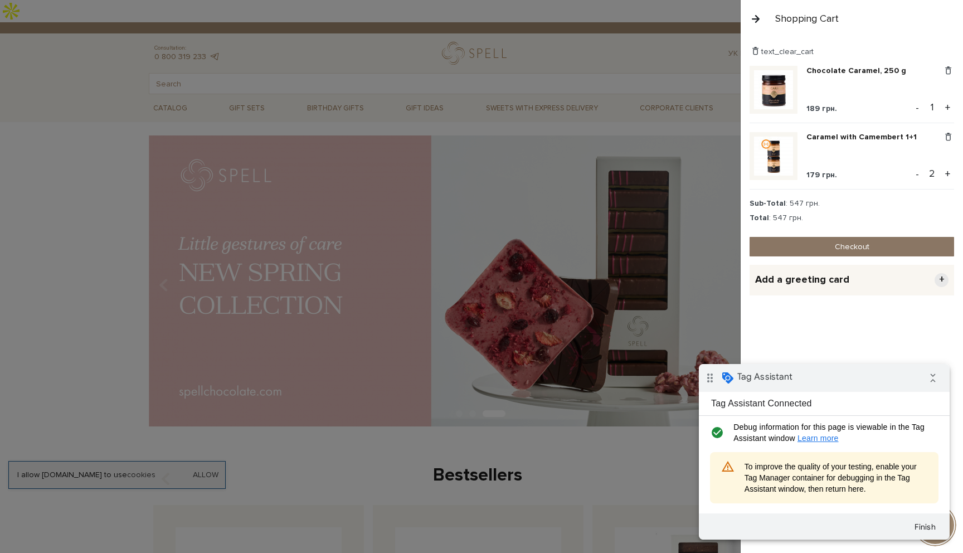
click at [799, 253] on link "Checkout" at bounding box center [852, 247] width 205 height 20
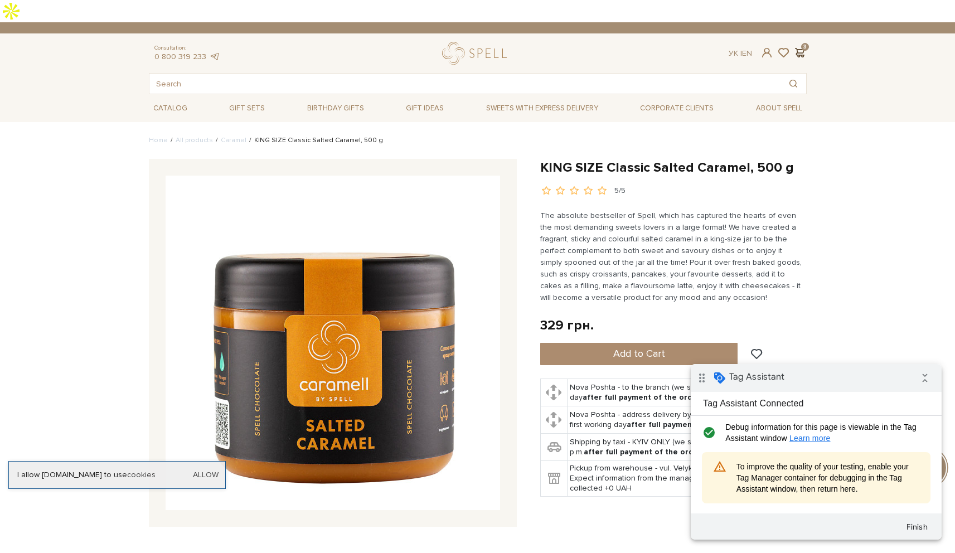
click at [797, 47] on span at bounding box center [799, 53] width 13 height 12
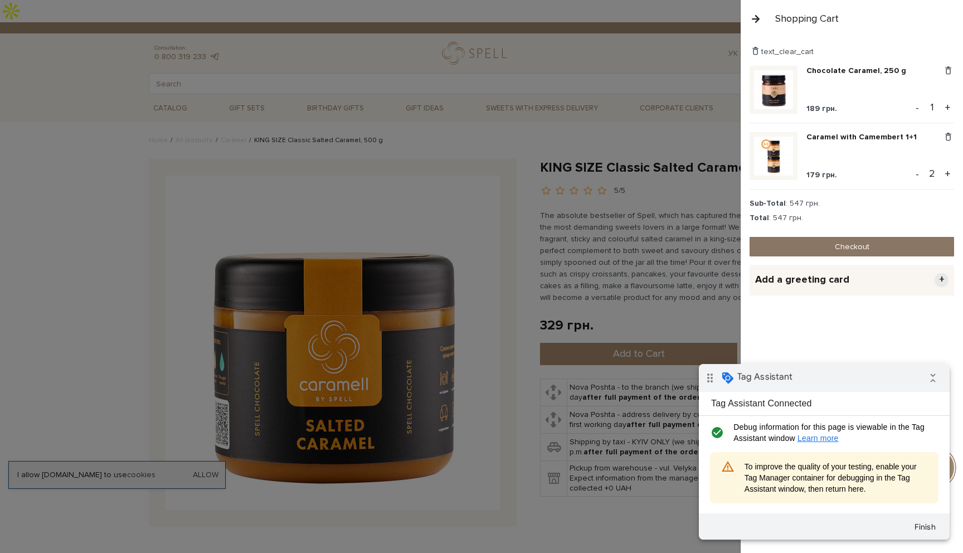
click at [794, 250] on link "Checkout" at bounding box center [852, 247] width 205 height 20
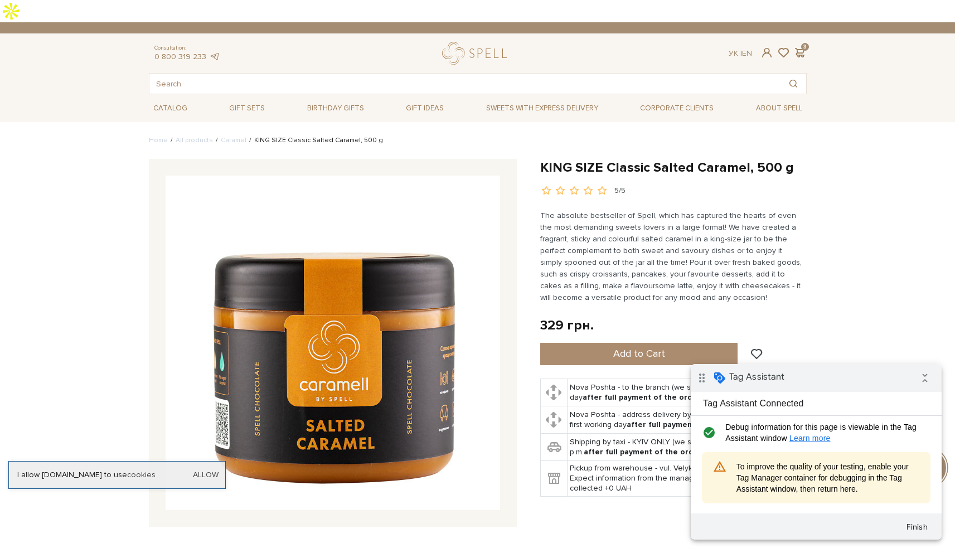
click at [806, 48] on div "Ук | En | 3" at bounding box center [767, 53] width 91 height 10
click at [804, 47] on span at bounding box center [799, 53] width 13 height 12
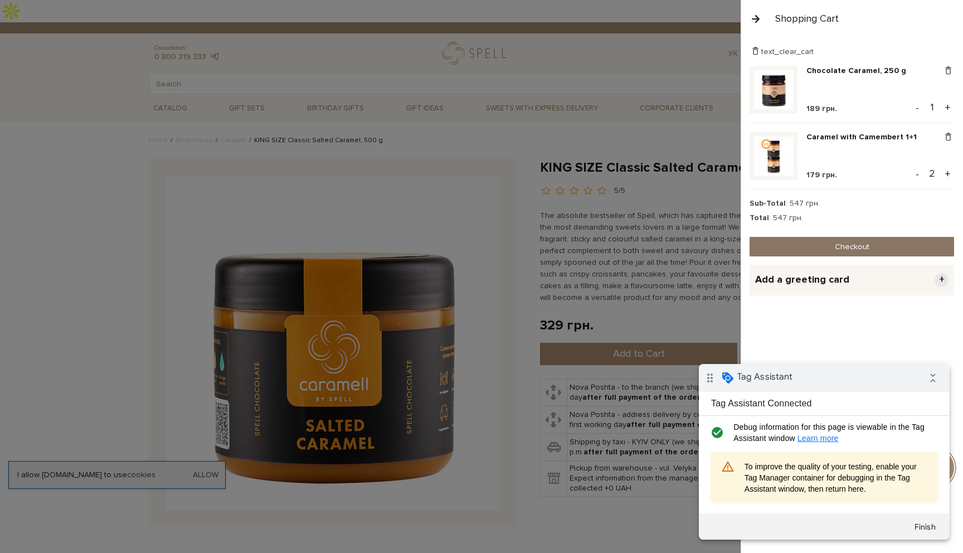
click at [826, 245] on link "Checkout" at bounding box center [852, 247] width 205 height 20
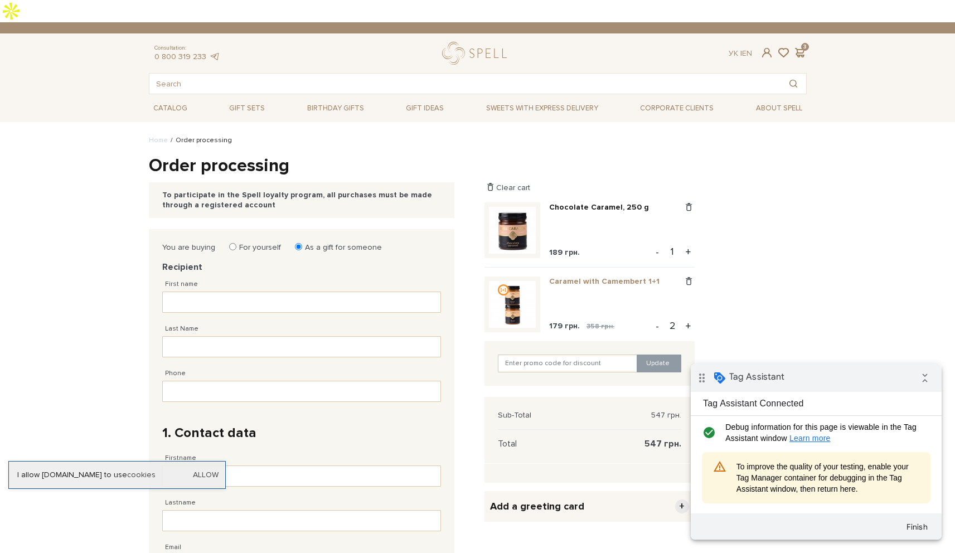
click at [569, 276] on link "Caramel with Camembert 1+1" at bounding box center [608, 281] width 119 height 10
